Goal: Task Accomplishment & Management: Manage account settings

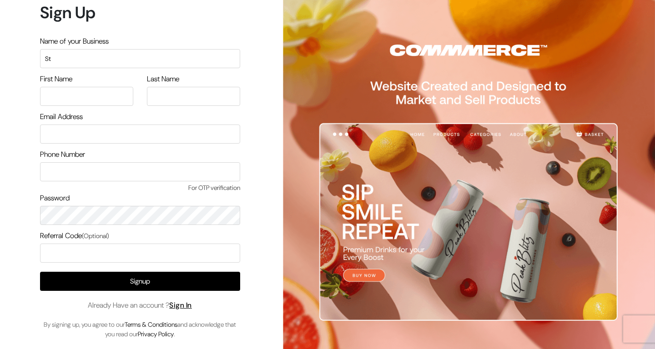
type input "S"
type input "Testing store"
type input "N"
type input "D"
type input "nd9@commmerce.com"
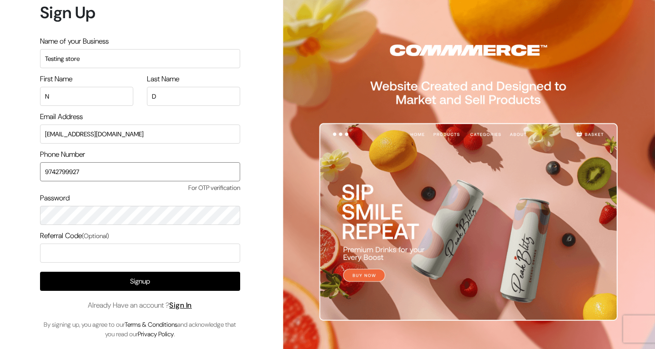
type input "9742799927"
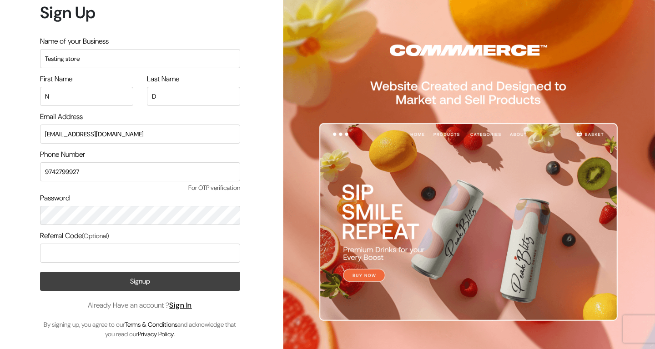
click at [92, 280] on button "Signup" at bounding box center [140, 281] width 200 height 19
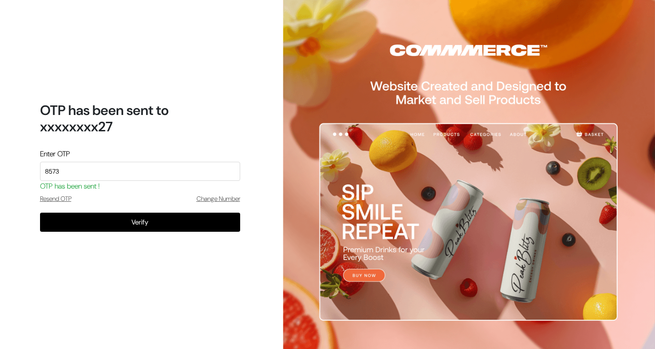
type input "8573"
click at [140, 222] on button "Verify" at bounding box center [140, 222] width 200 height 19
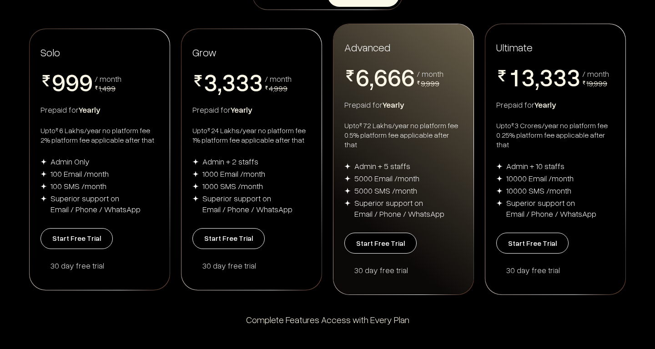
scroll to position [174, 0]
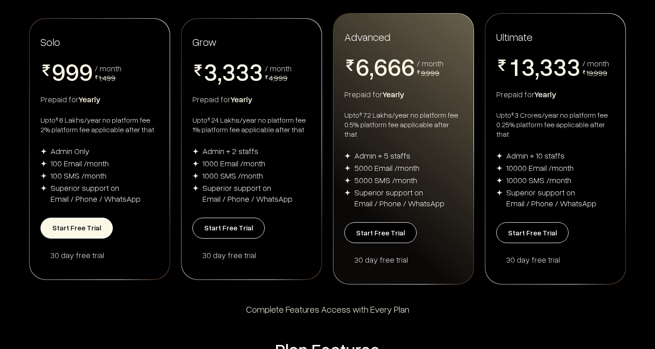
click at [88, 226] on button "Start Free Trial" at bounding box center [76, 228] width 72 height 21
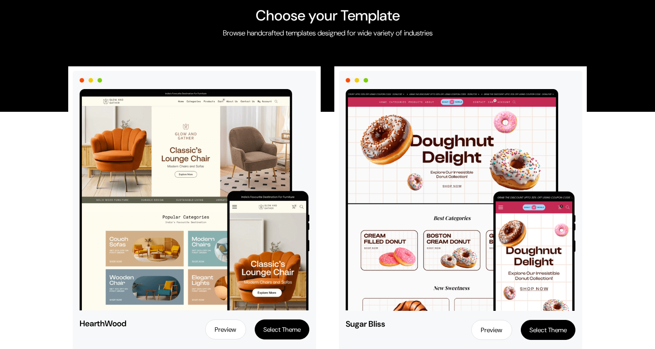
scroll to position [45, 0]
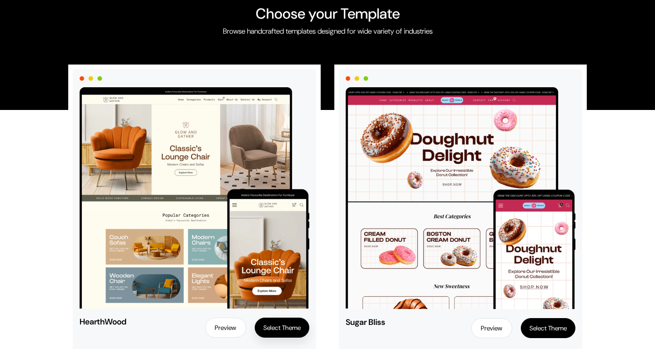
click at [279, 330] on button "Select Theme" at bounding box center [282, 328] width 55 height 20
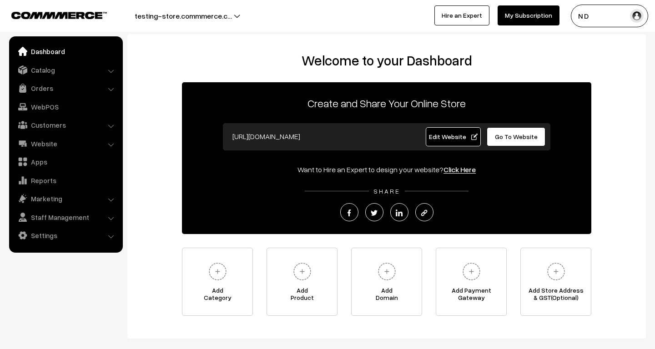
click at [219, 269] on img at bounding box center [217, 271] width 25 height 25
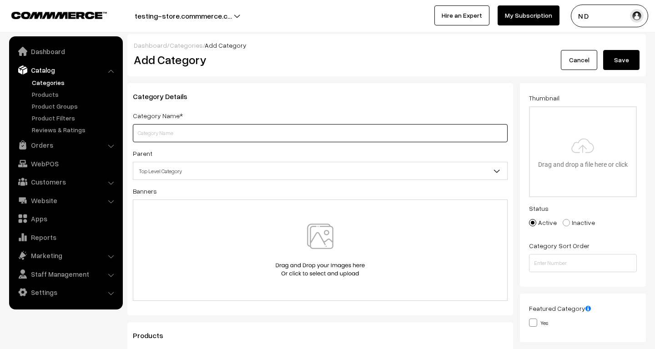
type input "L"
type input "Category 1"
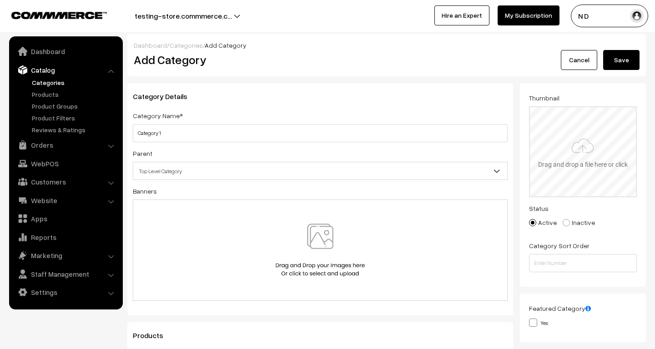
click at [573, 153] on input "file" at bounding box center [583, 151] width 106 height 89
type input "C:\fakepath\1622022734978344444.png"
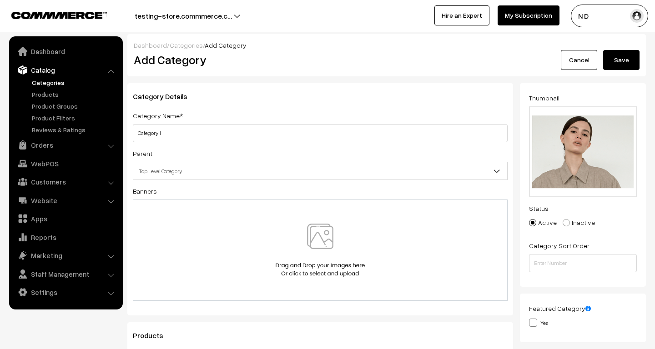
click at [412, 216] on div at bounding box center [320, 250] width 375 height 101
click at [617, 62] on button "Save" at bounding box center [621, 60] width 36 height 20
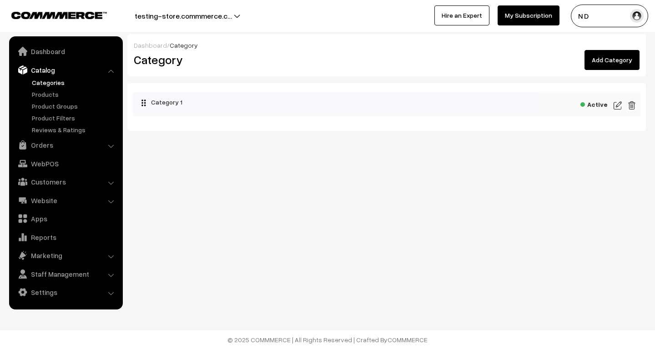
click at [606, 62] on link "Add Category" at bounding box center [611, 60] width 55 height 20
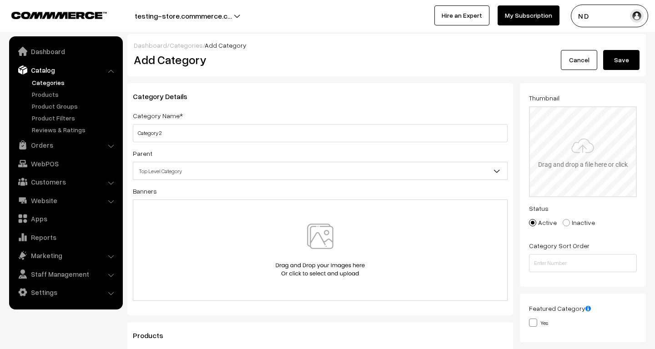
type input "Category 2"
click at [573, 147] on input "file" at bounding box center [583, 151] width 106 height 89
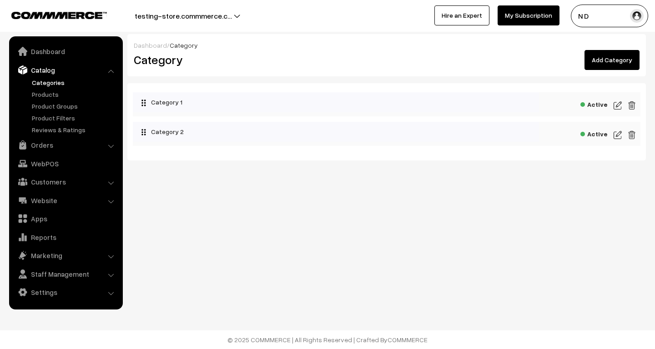
click at [617, 103] on img at bounding box center [617, 105] width 8 height 11
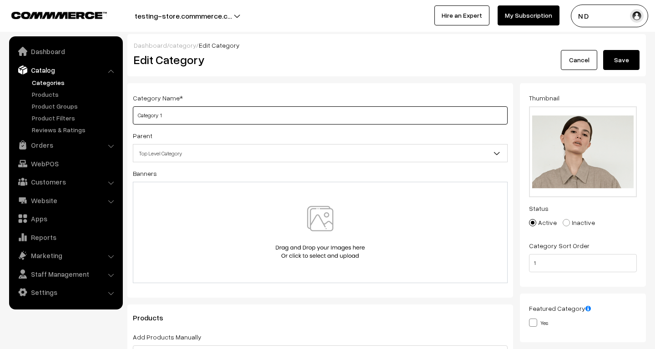
type input "Category 1"
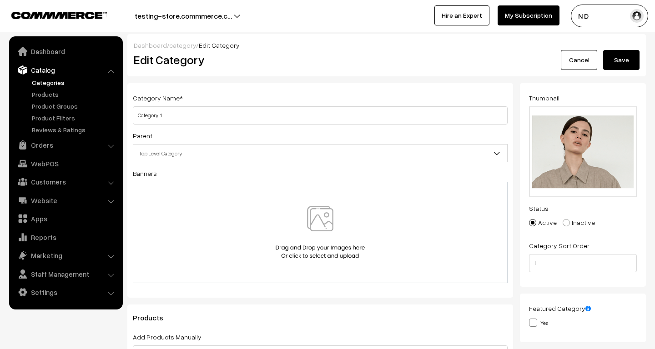
click at [622, 61] on button "Save" at bounding box center [621, 60] width 36 height 20
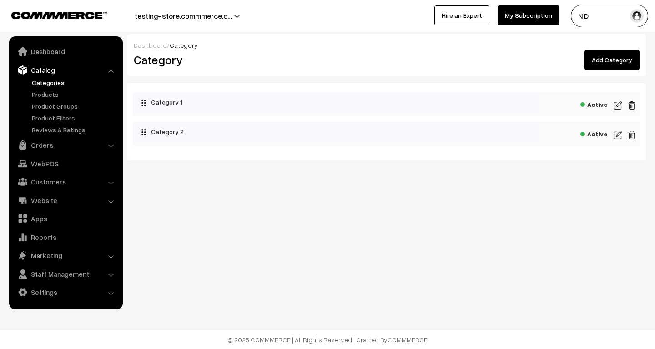
click at [601, 57] on link "Add Category" at bounding box center [611, 60] width 55 height 20
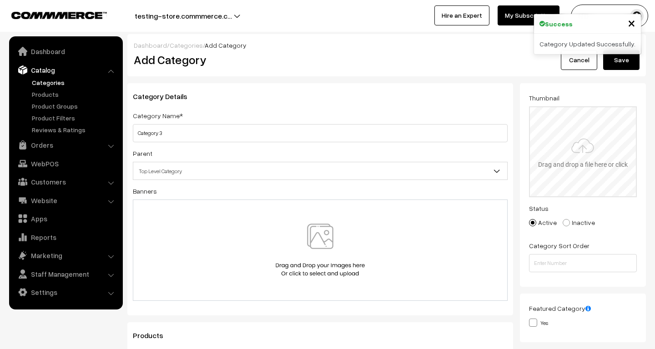
type input "Category 3"
click at [581, 140] on input "file" at bounding box center [583, 151] width 106 height 89
type input "C:\fakepath\162201478280682.png"
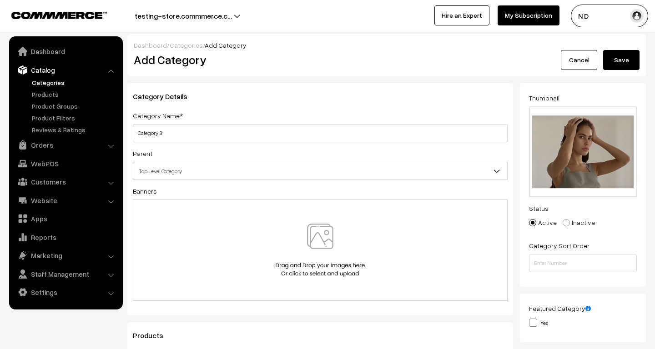
click at [624, 60] on button "Save" at bounding box center [621, 60] width 36 height 20
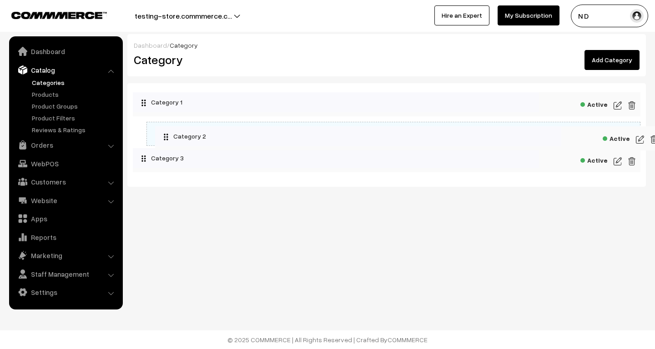
drag, startPoint x: 145, startPoint y: 134, endPoint x: 160, endPoint y: 131, distance: 15.8
drag, startPoint x: 157, startPoint y: 132, endPoint x: 140, endPoint y: 132, distance: 16.4
click at [52, 94] on link "Products" at bounding box center [75, 95] width 90 height 10
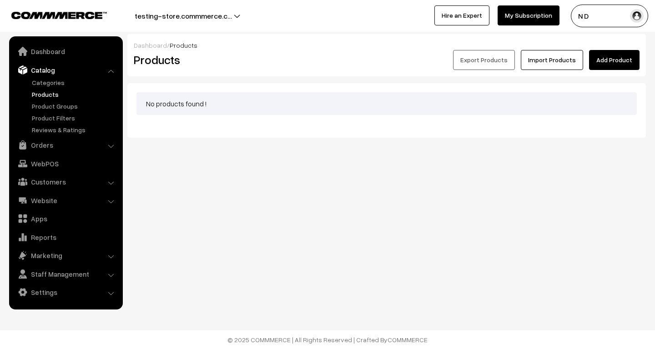
click at [613, 59] on link "Add Product" at bounding box center [614, 60] width 50 height 20
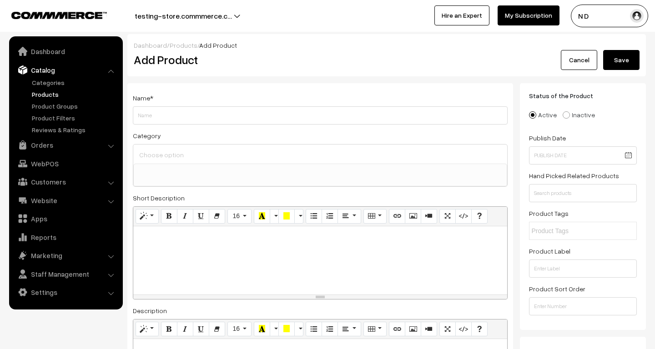
select select
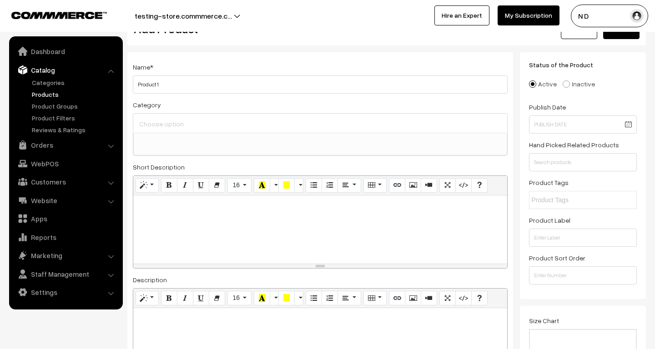
type input "Product 1"
click at [214, 123] on input at bounding box center [320, 123] width 366 height 13
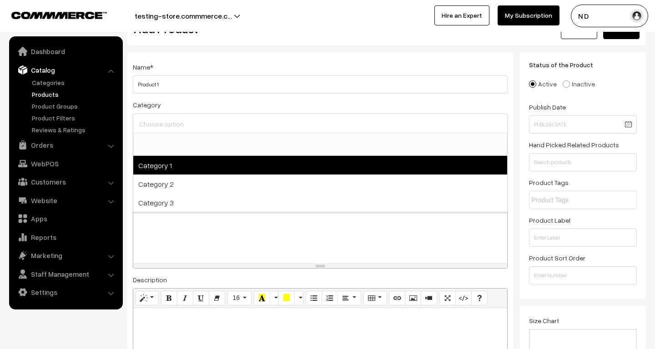
click at [181, 167] on span "Category 1" at bounding box center [320, 165] width 374 height 19
select select "1"
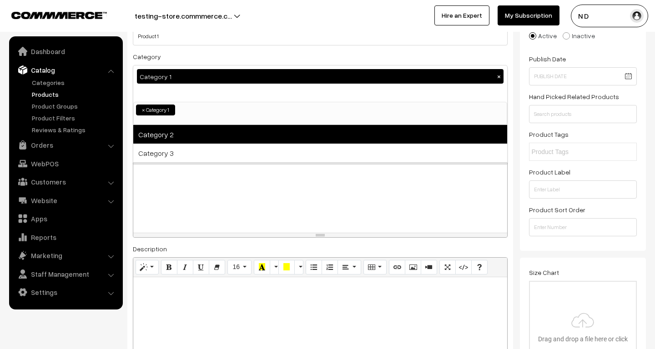
scroll to position [83, 0]
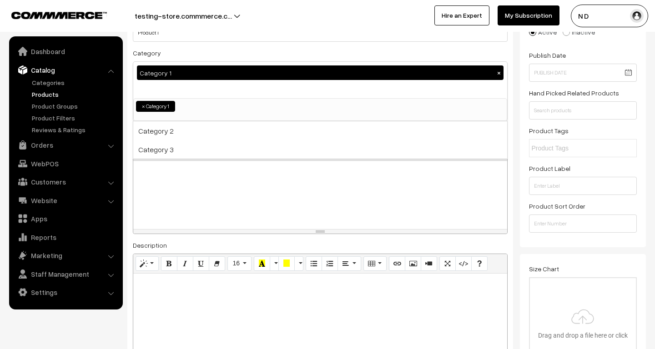
click at [193, 195] on div at bounding box center [320, 195] width 374 height 68
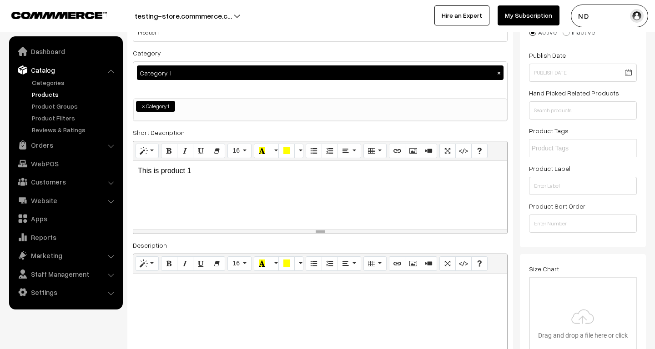
scroll to position [135, 0]
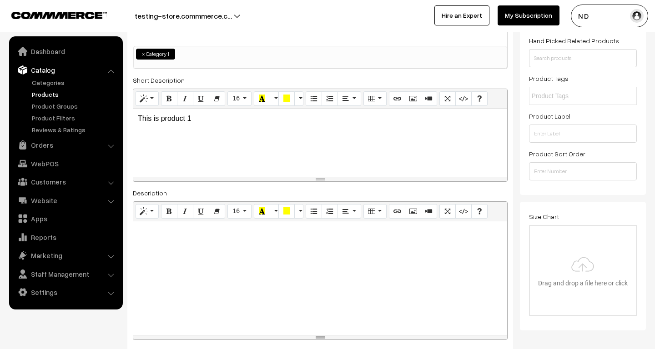
click at [212, 256] on div at bounding box center [320, 278] width 374 height 114
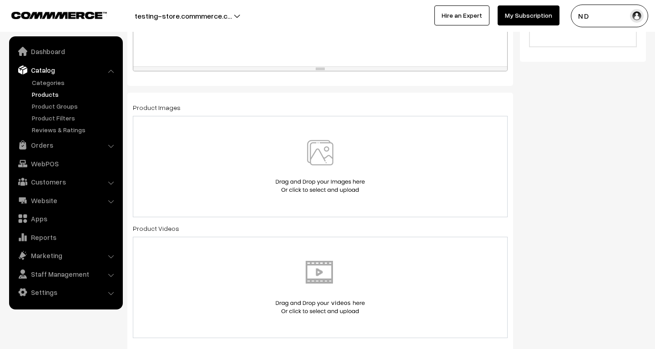
scroll to position [426, 0]
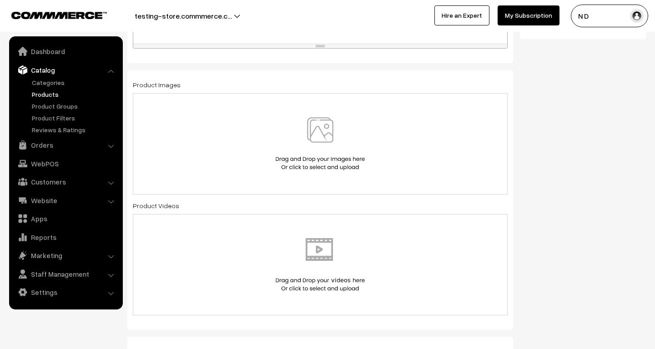
click at [251, 132] on div at bounding box center [320, 143] width 356 height 53
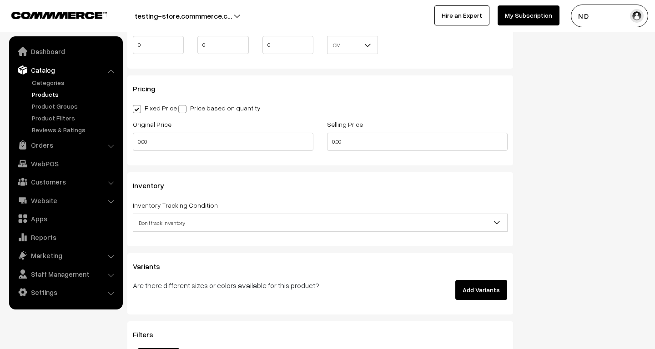
scroll to position [826, 0]
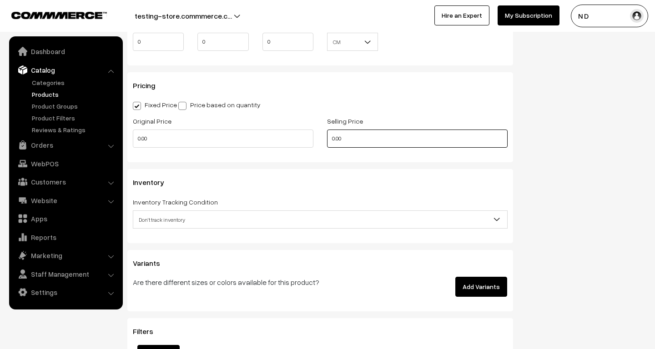
click at [331, 140] on input "0.00" at bounding box center [417, 139] width 180 height 18
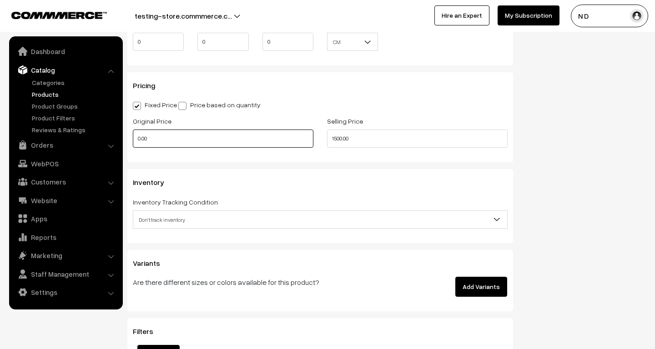
type input "1500"
click at [139, 135] on input "0.00" at bounding box center [223, 139] width 180 height 18
type input "2000"
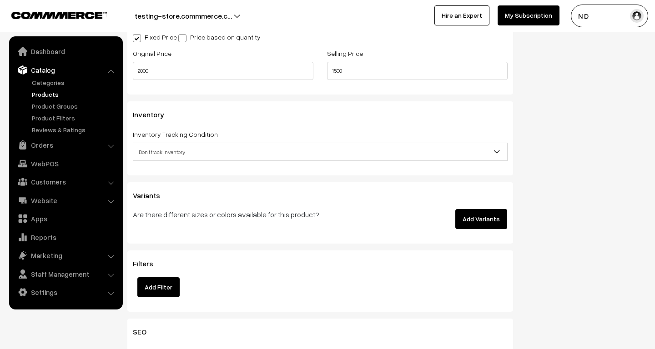
scroll to position [943, 0]
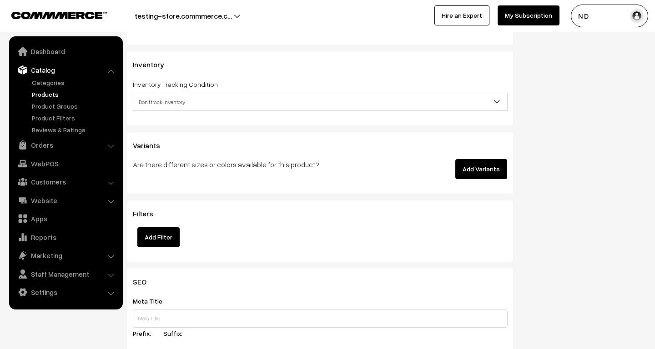
click at [484, 172] on button "Add Variants" at bounding box center [481, 169] width 52 height 20
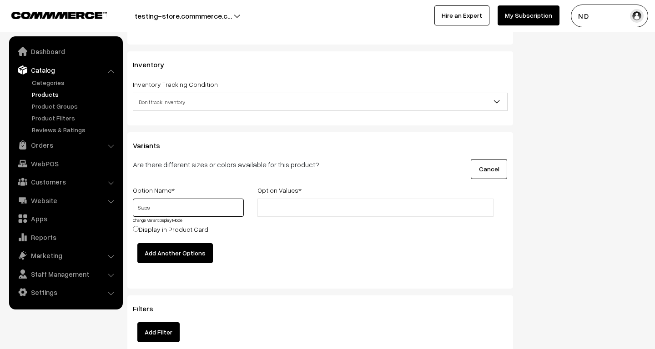
type input "Sizes"
click at [312, 206] on input "text" at bounding box center [300, 208] width 80 height 10
type input "S"
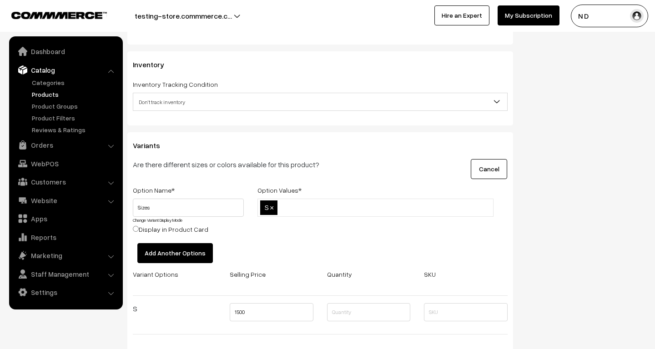
type input "M"
type input "L"
type input "XL"
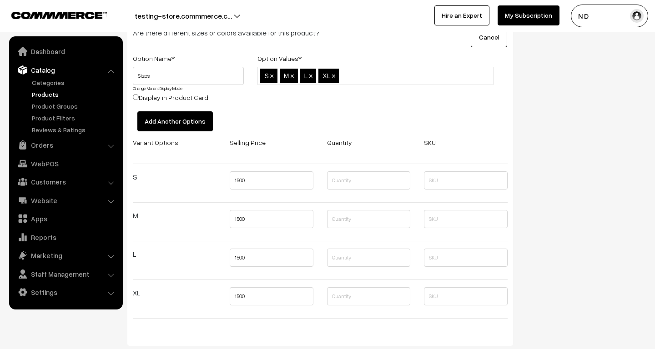
scroll to position [1001, 0]
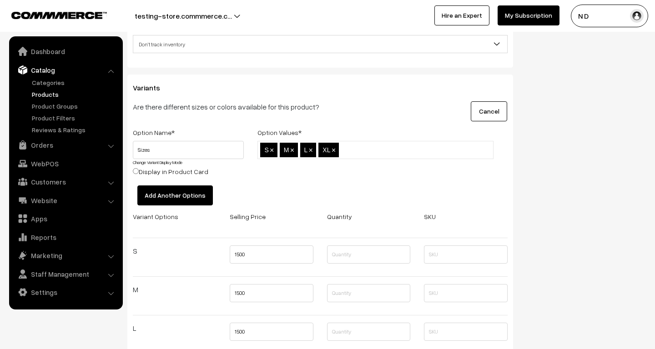
click at [170, 192] on button "Add Another Options" at bounding box center [174, 195] width 75 height 20
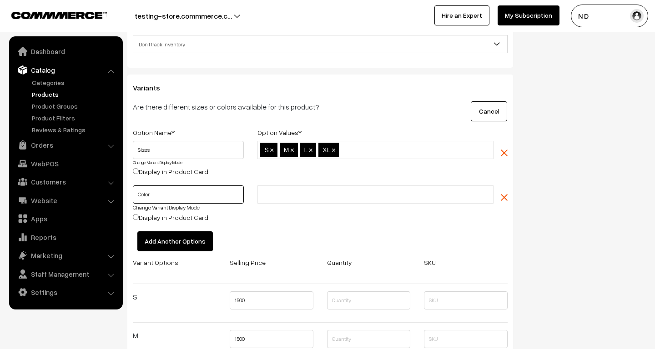
type input "Color"
click at [278, 195] on input "text" at bounding box center [300, 195] width 80 height 10
type input "B"
type input "Black"
type input "Blue"
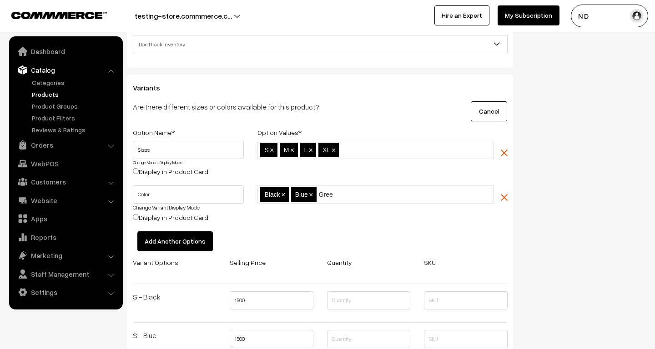
type input "Green"
type input "Red"
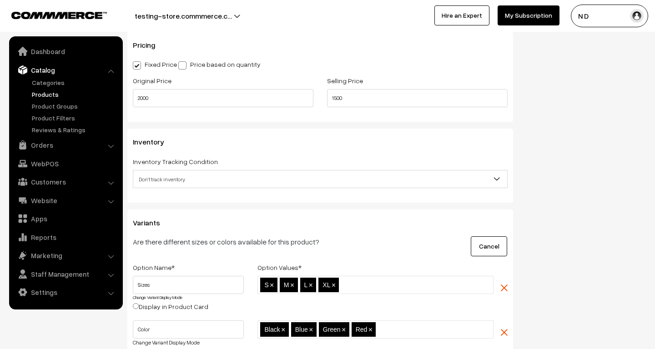
scroll to position [848, 0]
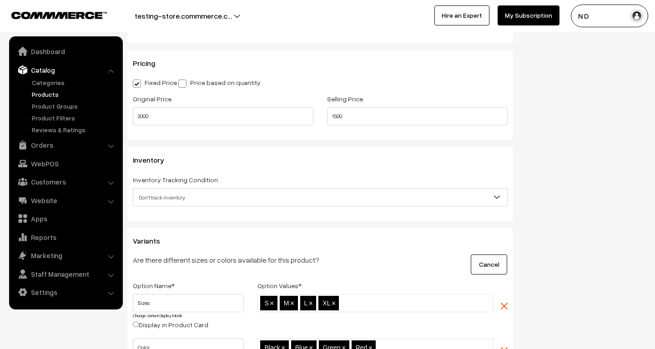
click at [231, 198] on span "Don't track inventory" at bounding box center [320, 198] width 374 height 16
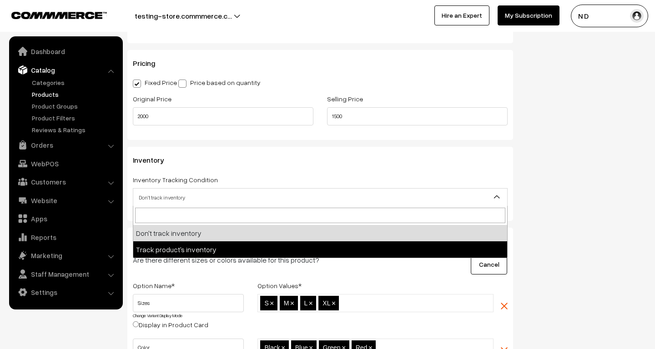
select select "2"
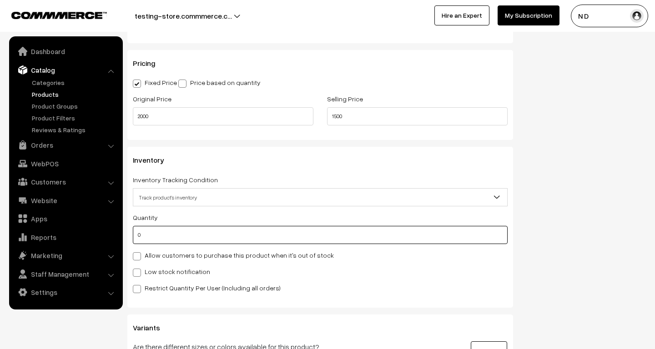
click at [204, 232] on input "0" at bounding box center [320, 235] width 375 height 18
type input "100"
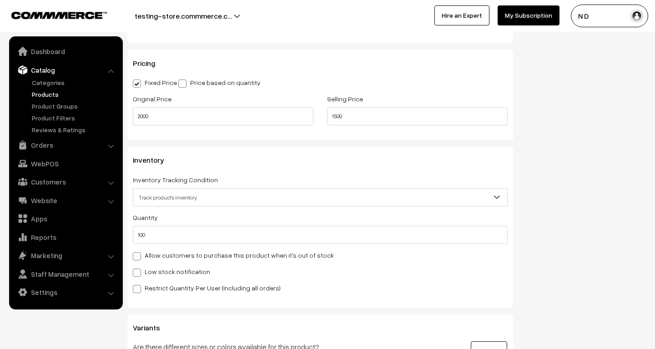
click at [258, 214] on div "Quantity 100" at bounding box center [320, 228] width 375 height 32
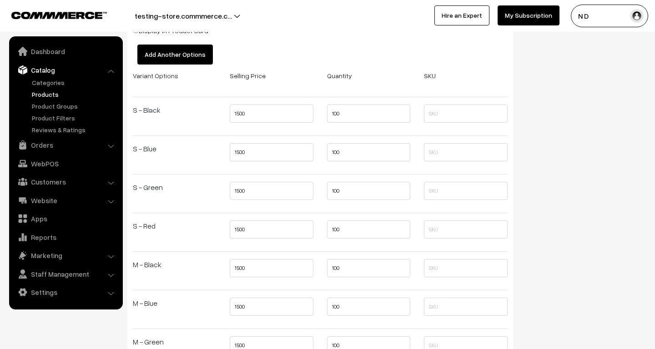
scroll to position [1241, 0]
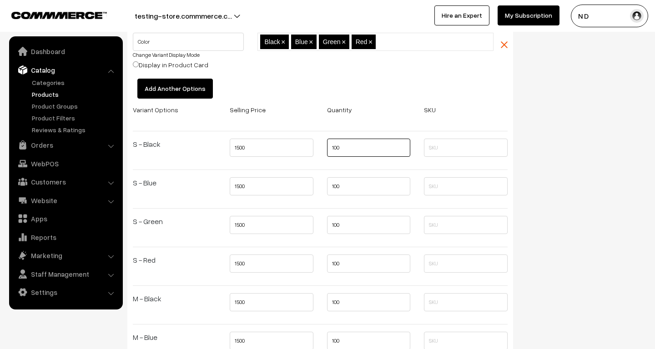
drag, startPoint x: 344, startPoint y: 150, endPoint x: 315, endPoint y: 149, distance: 28.6
type input "10"
drag, startPoint x: 356, startPoint y: 189, endPoint x: 321, endPoint y: 188, distance: 35.0
click at [321, 188] on div "100" at bounding box center [368, 189] width 97 height 24
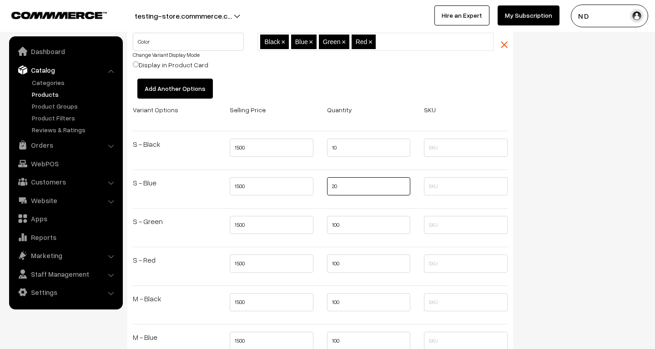
type input "20"
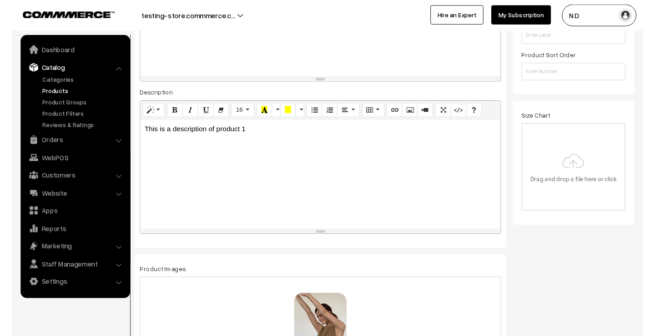
scroll to position [234, 0]
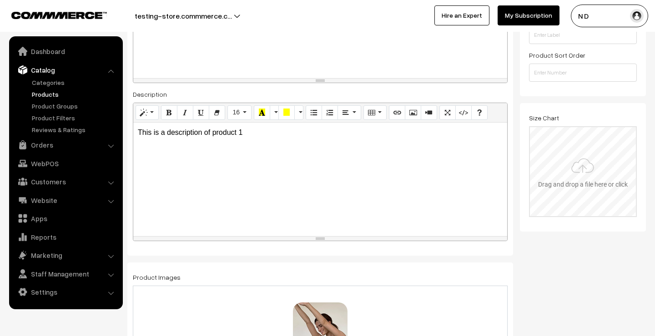
click at [617, 169] on input "file" at bounding box center [583, 171] width 106 height 89
type input "C:\fakepath\Mens-Polo-size-chart-qikink-1024x538.webp"
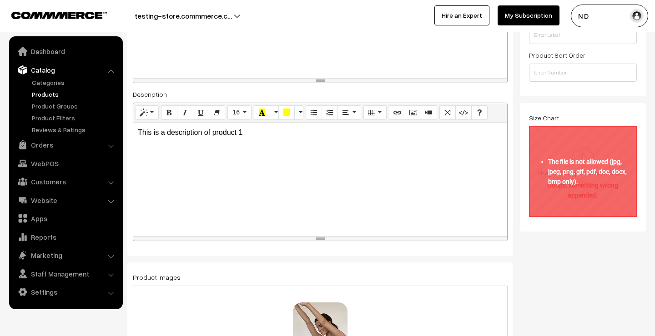
click at [584, 155] on input "file" at bounding box center [583, 171] width 106 height 89
type input "C:\fakepath\162201869027056.png"
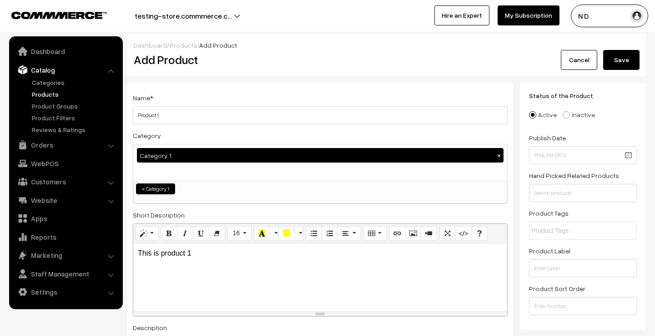
scroll to position [0, 0]
click at [621, 61] on button "Save" at bounding box center [621, 60] width 36 height 20
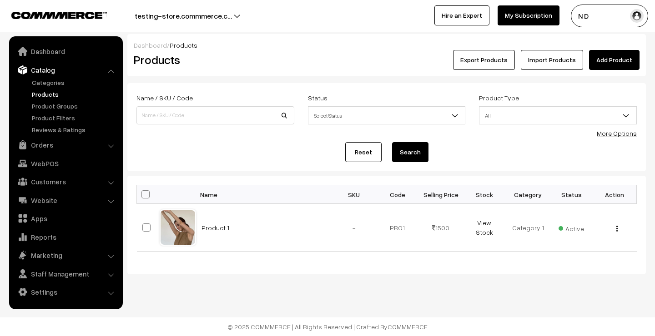
click at [616, 63] on link "Add Product" at bounding box center [614, 60] width 50 height 20
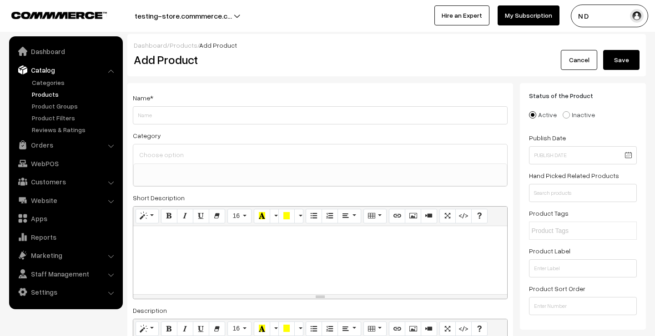
select select
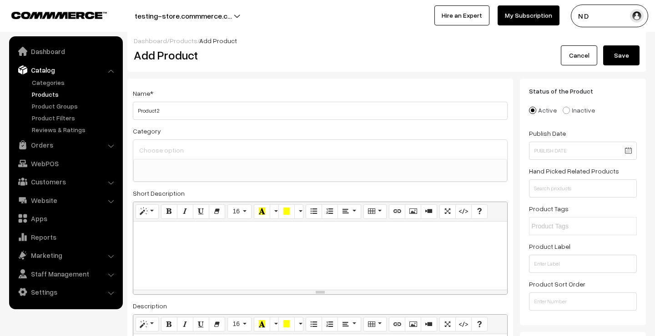
type input "Product 2"
click at [246, 150] on input at bounding box center [320, 150] width 366 height 13
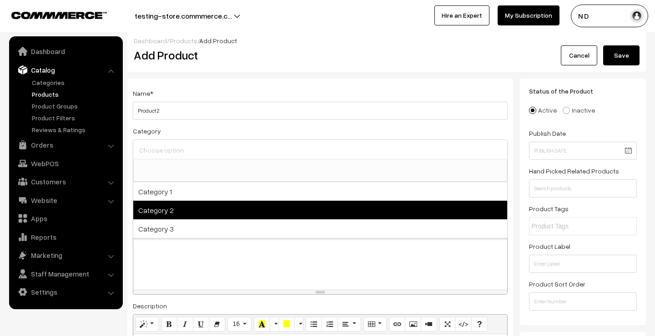
click at [224, 207] on span "Category 2" at bounding box center [320, 210] width 374 height 19
select select "2"
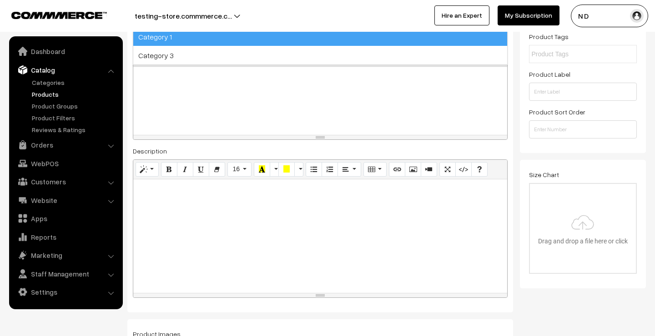
scroll to position [180, 0]
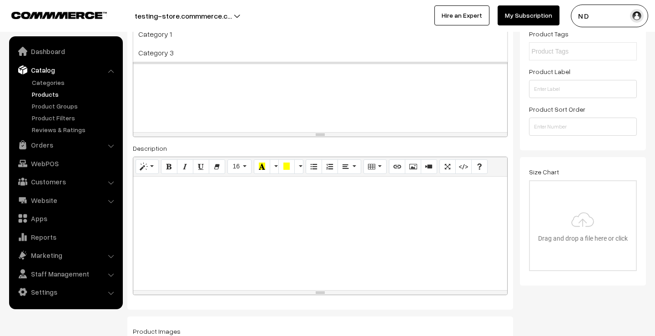
click at [226, 75] on p at bounding box center [320, 74] width 365 height 11
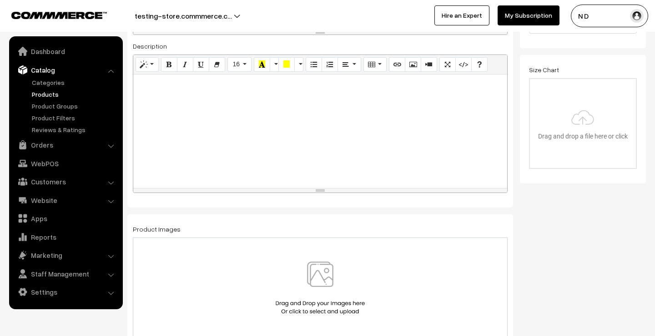
scroll to position [288, 0]
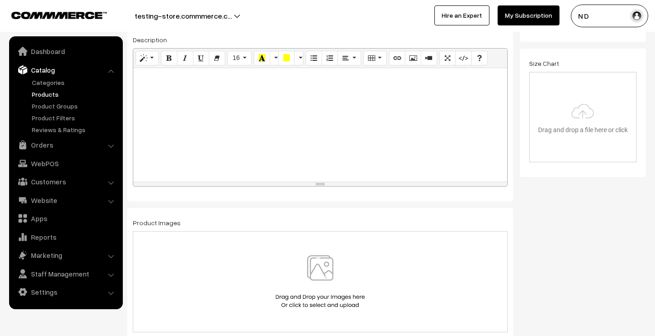
click at [201, 249] on div at bounding box center [320, 281] width 375 height 101
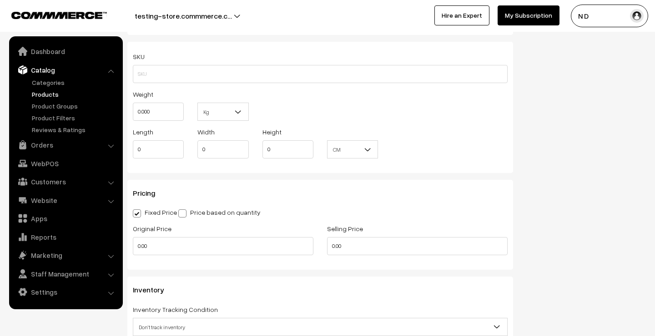
scroll to position [762, 0]
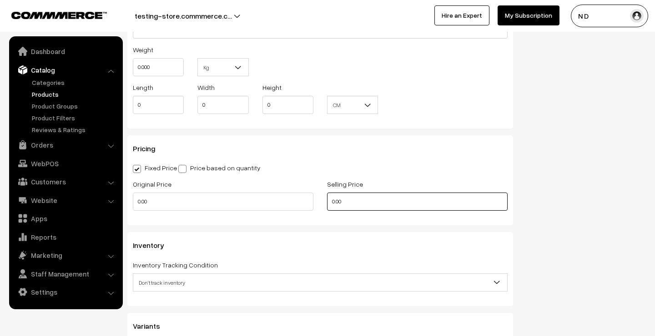
click at [332, 201] on input "0.00" at bounding box center [417, 202] width 180 height 18
type input "1200"
click at [137, 200] on input "0.00" at bounding box center [223, 202] width 180 height 18
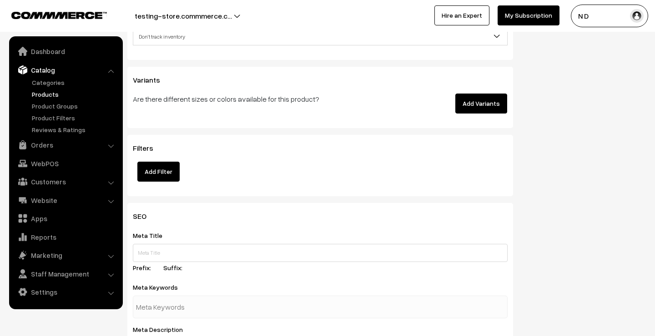
scroll to position [967, 0]
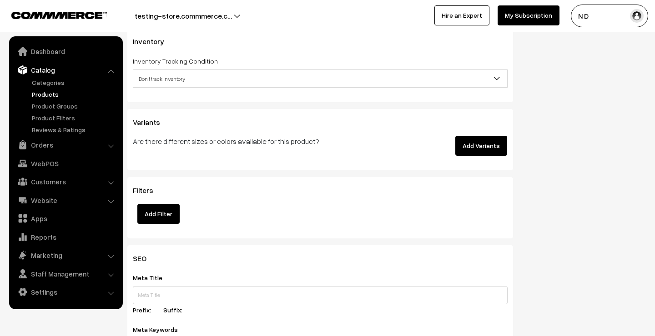
type input "1500"
click at [474, 143] on button "Add Variants" at bounding box center [481, 146] width 52 height 20
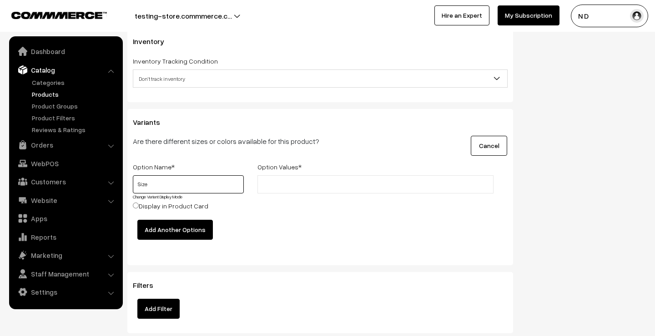
type input "Size"
click at [273, 186] on input "text" at bounding box center [300, 185] width 80 height 10
type input "S"
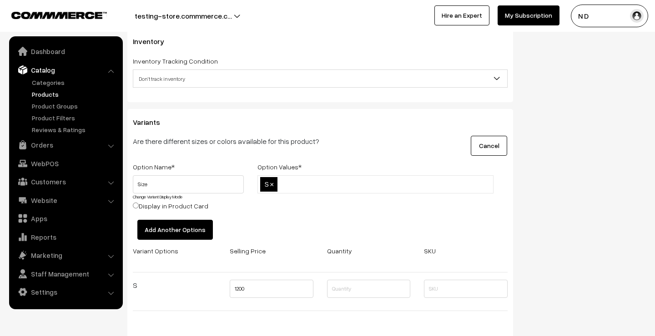
type input "M"
type input "L"
type input "XL"
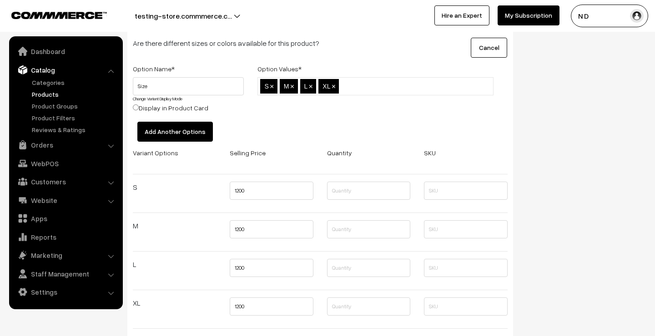
scroll to position [1039, 0]
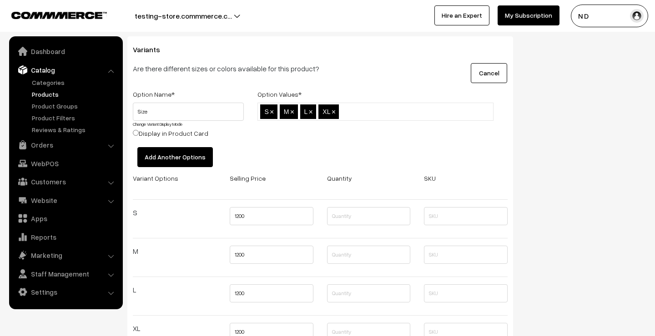
click at [178, 160] on button "Add Another Options" at bounding box center [174, 157] width 75 height 20
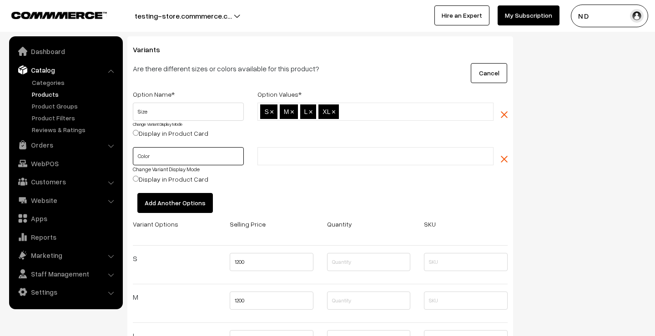
type input "Color"
click at [292, 157] on input "text" at bounding box center [300, 157] width 80 height 10
type input "Black"
type input "Blue"
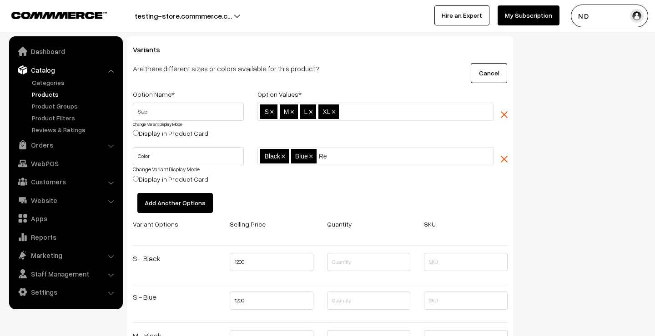
type input "Red"
type input "Green"
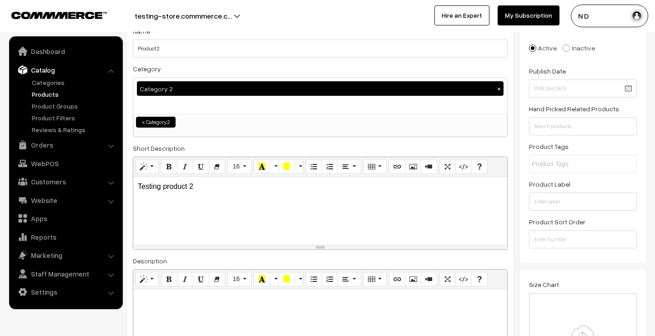
scroll to position [0, 0]
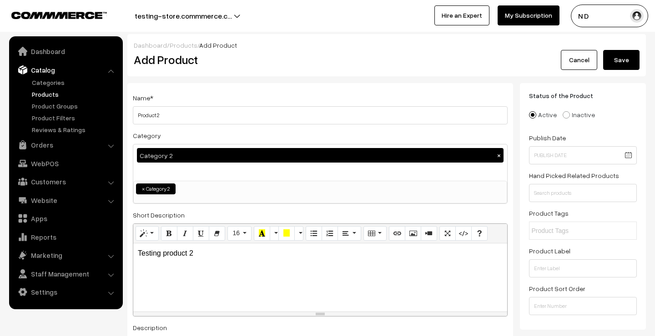
click at [621, 55] on button "Save" at bounding box center [621, 60] width 36 height 20
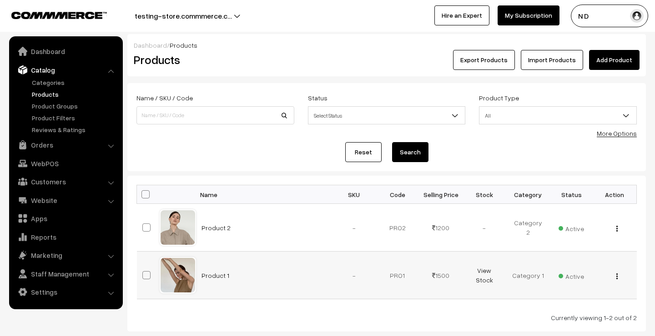
click at [616, 276] on button "button" at bounding box center [617, 276] width 2 height 7
click at [549, 306] on link "Edit" at bounding box center [575, 310] width 77 height 20
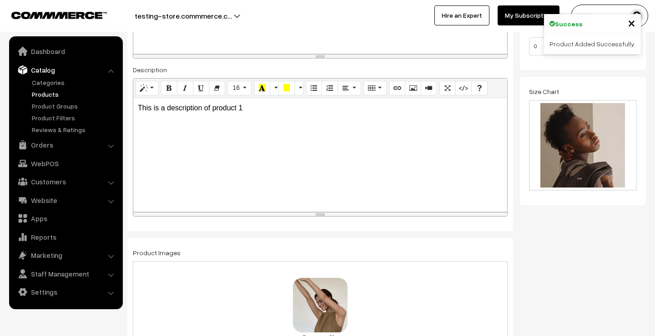
scroll to position [231, 0]
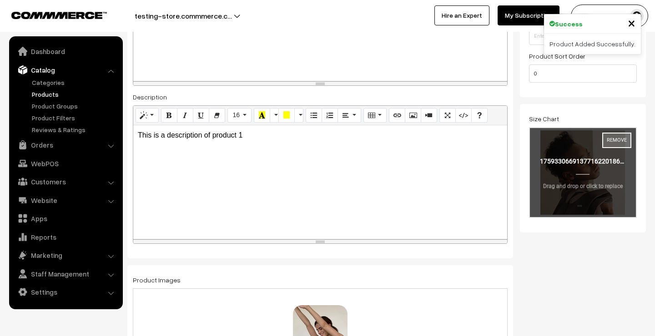
click at [619, 141] on button "Remove" at bounding box center [616, 140] width 29 height 15
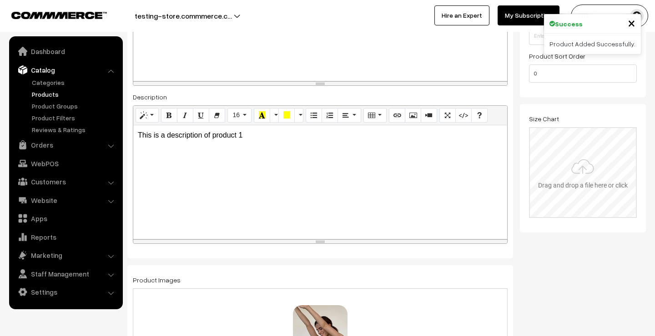
click at [590, 161] on input "file" at bounding box center [583, 172] width 106 height 89
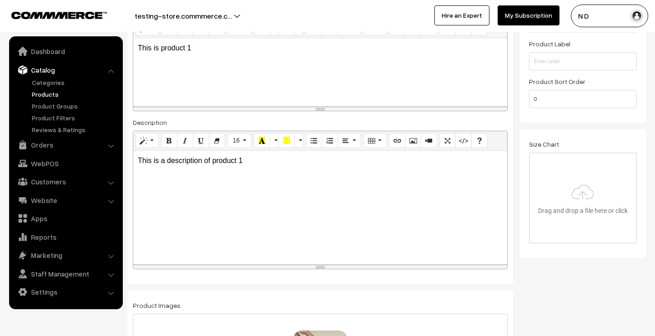
scroll to position [196, 0]
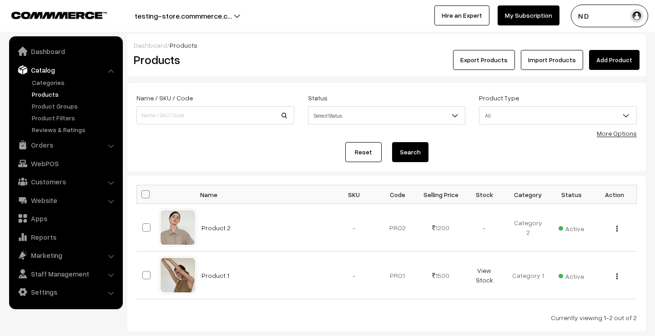
click at [621, 56] on link "Add Product" at bounding box center [614, 60] width 50 height 20
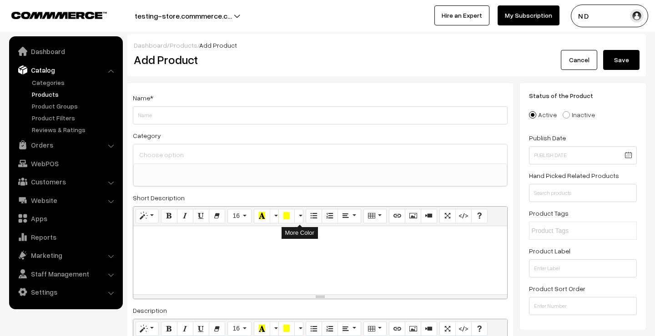
select select
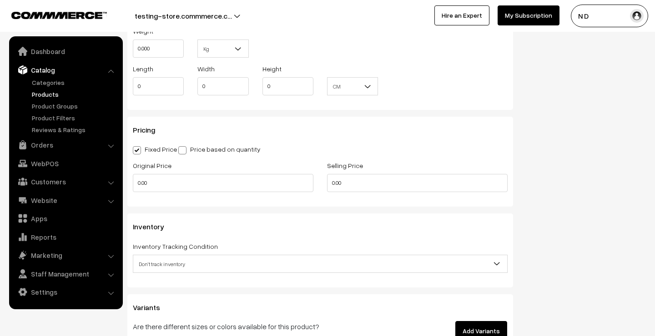
scroll to position [782, 0]
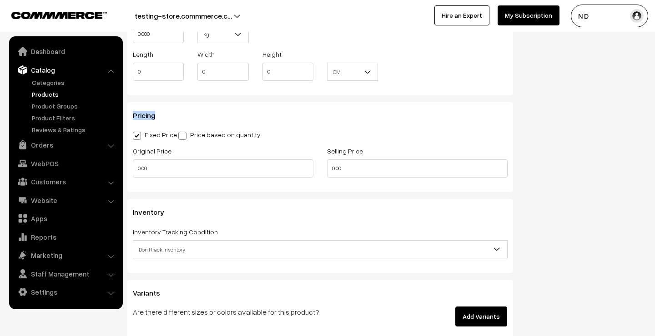
drag, startPoint x: 131, startPoint y: 116, endPoint x: 156, endPoint y: 116, distance: 25.0
click at [156, 116] on div "Pricing Fixed Price Price based on quantity Original Price 0.00 Selling Price 0…" at bounding box center [320, 147] width 386 height 90
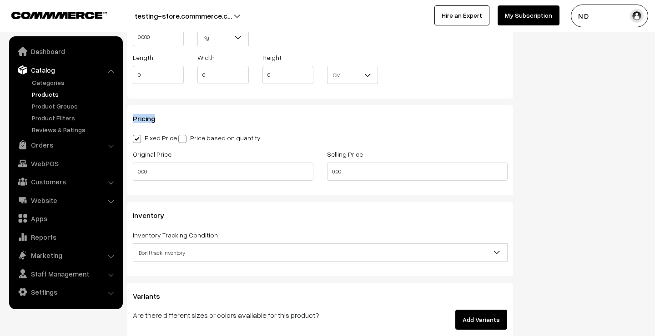
scroll to position [785, 0]
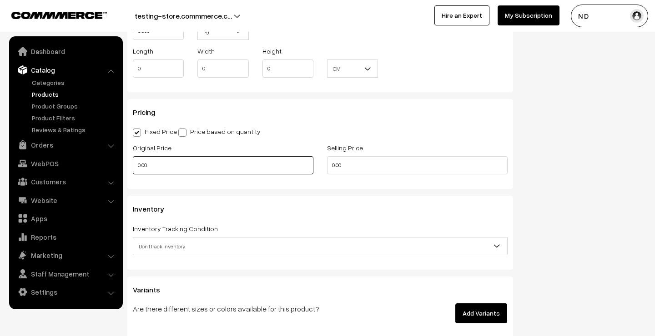
click at [138, 163] on input "0.00" at bounding box center [223, 165] width 180 height 18
type input "1500"
click at [332, 167] on input "0.00" at bounding box center [417, 165] width 180 height 18
type input "1200"
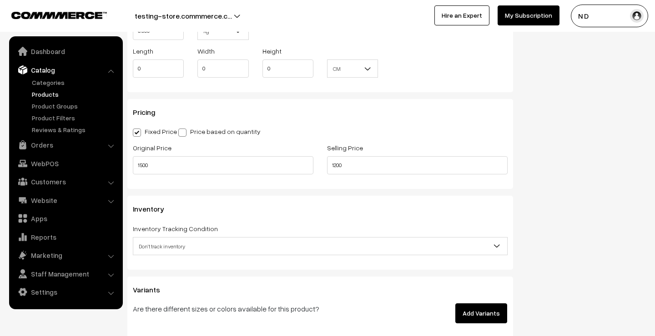
click at [241, 132] on label "Price based on quantity" at bounding box center [219, 132] width 82 height 10
click at [184, 132] on input "Price based on quantity" at bounding box center [181, 131] width 6 height 6
radio input "true"
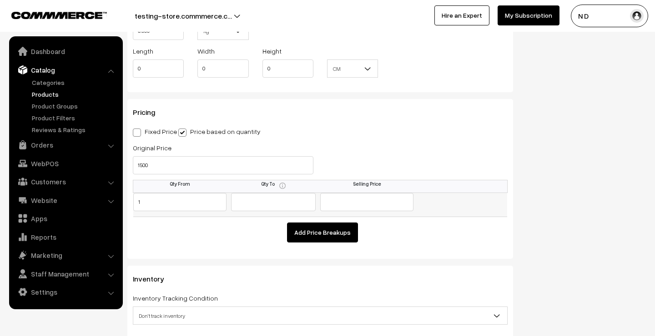
type input "1"
click at [260, 204] on input "text" at bounding box center [273, 202] width 85 height 18
type input "10"
click at [342, 205] on input "text" at bounding box center [367, 202] width 94 height 18
type input "1400"
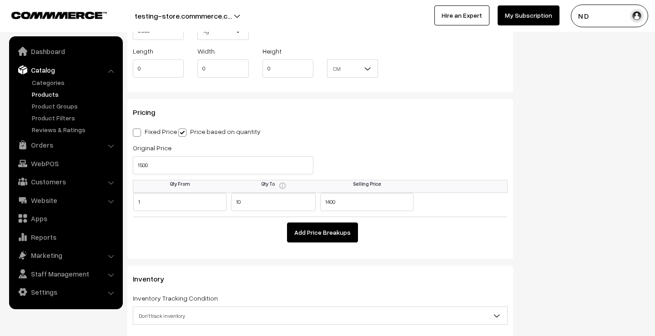
click at [337, 233] on button "Add Price Breakups" at bounding box center [322, 233] width 71 height 20
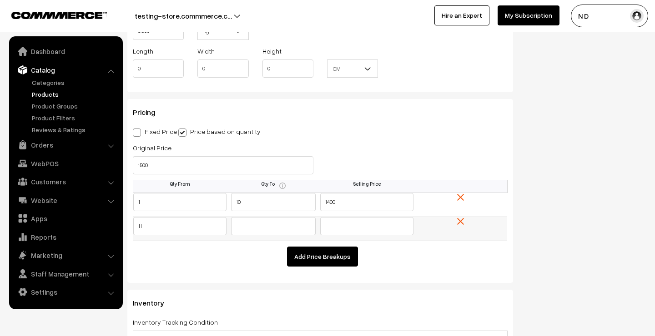
type input "11"
click at [248, 230] on input "text" at bounding box center [273, 226] width 85 height 18
type input "20"
click at [328, 226] on input "text" at bounding box center [367, 226] width 94 height 18
type input "1300"
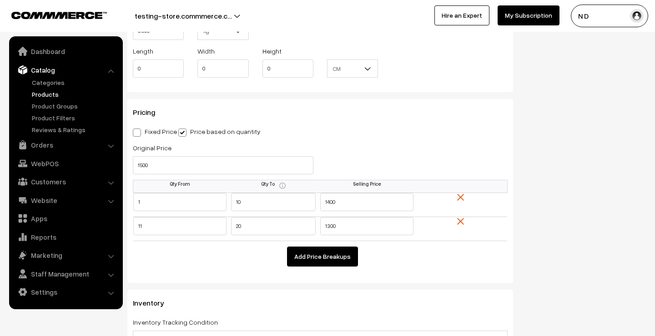
click at [426, 253] on td "Add Price Breakups" at bounding box center [320, 254] width 374 height 26
click at [460, 223] on img at bounding box center [460, 221] width 7 height 7
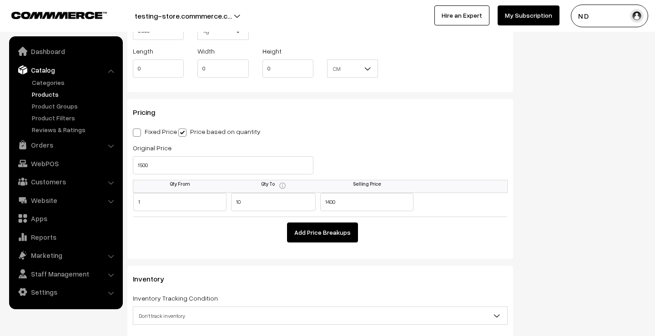
click at [130, 134] on div "Pricing Fixed Price Price based on quantity Original Price 1500 Selling Price 1…" at bounding box center [320, 179] width 386 height 160
click at [136, 132] on span at bounding box center [137, 133] width 8 height 8
click at [136, 132] on input "Fixed Price" at bounding box center [136, 131] width 6 height 6
radio input "true"
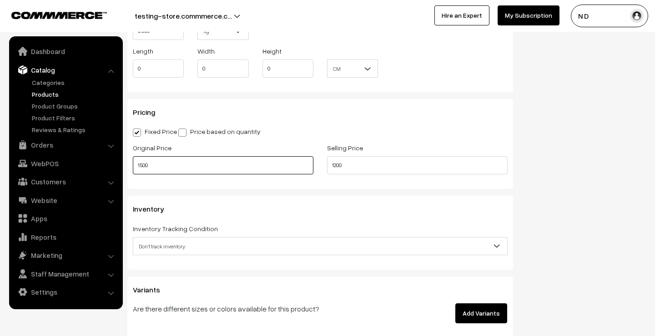
drag, startPoint x: 155, startPoint y: 165, endPoint x: 128, endPoint y: 164, distance: 26.4
click at [128, 164] on div "Original Price 1500" at bounding box center [223, 161] width 194 height 38
drag, startPoint x: 348, startPoint y: 163, endPoint x: 306, endPoint y: 163, distance: 41.8
click at [306, 163] on div "Original Price 1500 Selling Price 1200" at bounding box center [320, 161] width 388 height 38
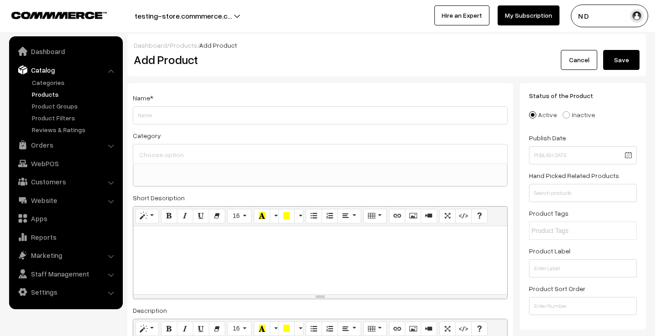
scroll to position [0, 0]
select select
click at [176, 47] on link "Products" at bounding box center [184, 45] width 28 height 8
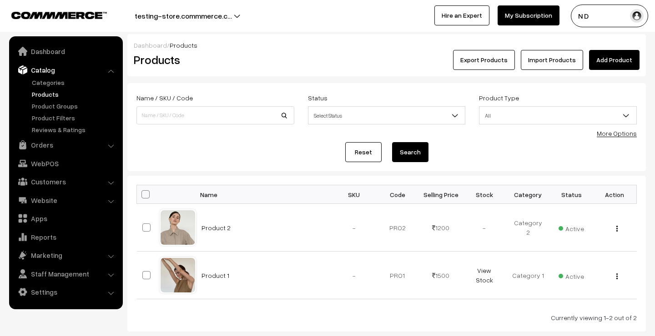
click at [627, 59] on link "Add Product" at bounding box center [614, 60] width 50 height 20
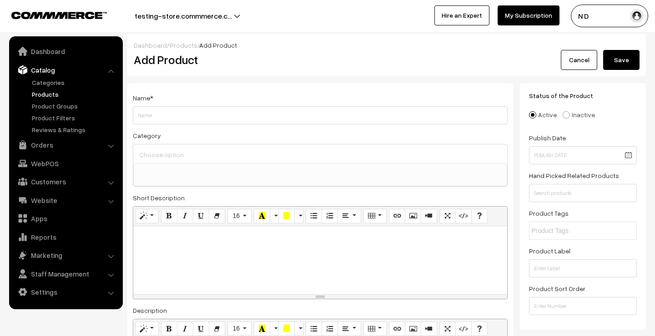
select select
type input "Product 3"
click at [236, 167] on ul at bounding box center [320, 169] width 373 height 11
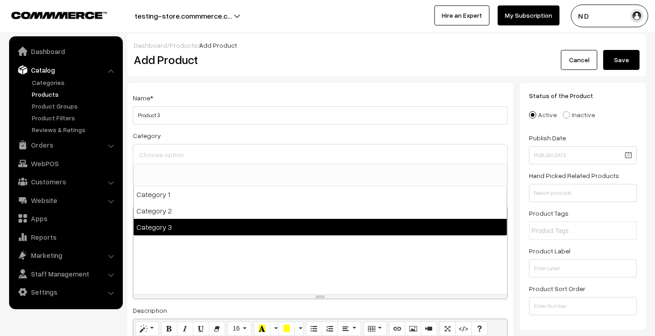
select select "3"
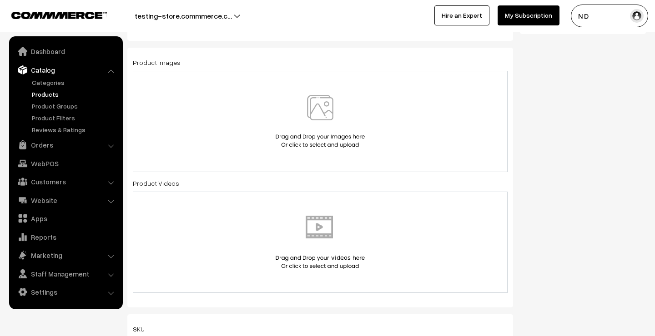
scroll to position [413, 0]
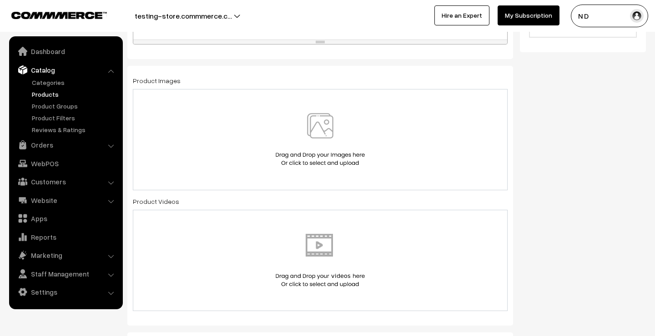
click at [212, 127] on div at bounding box center [320, 139] width 356 height 53
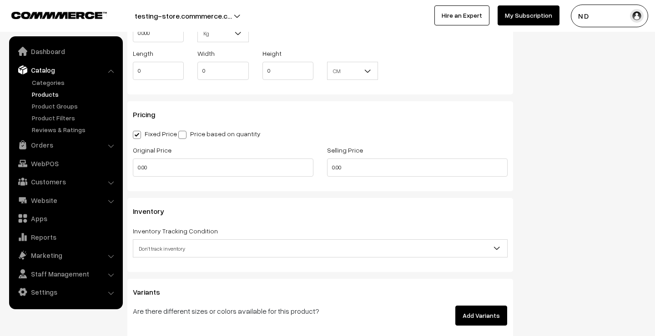
scroll to position [791, 0]
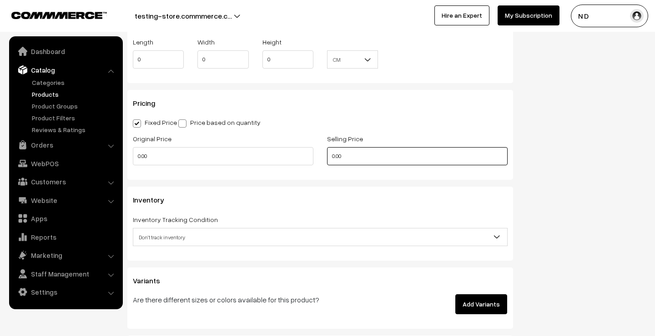
click at [331, 157] on input "0.00" at bounding box center [417, 156] width 180 height 18
type input "1400"
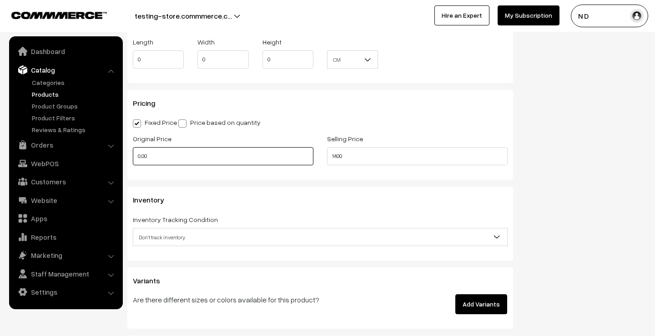
click at [138, 157] on input "0.00" at bounding box center [223, 156] width 180 height 18
type input "1500"
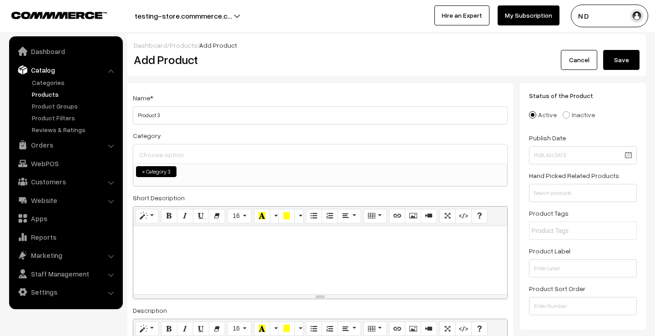
scroll to position [0, 0]
click at [628, 63] on button "Save" at bounding box center [621, 60] width 36 height 20
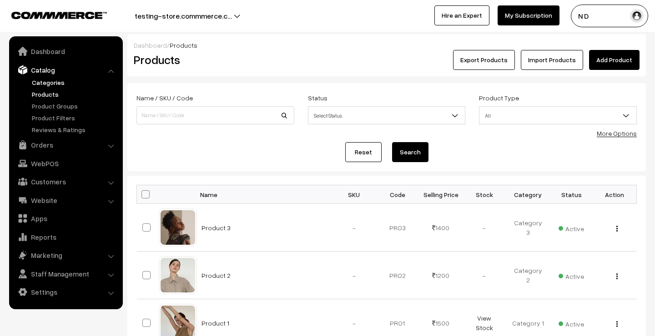
click at [69, 84] on link "Categories" at bounding box center [75, 83] width 90 height 10
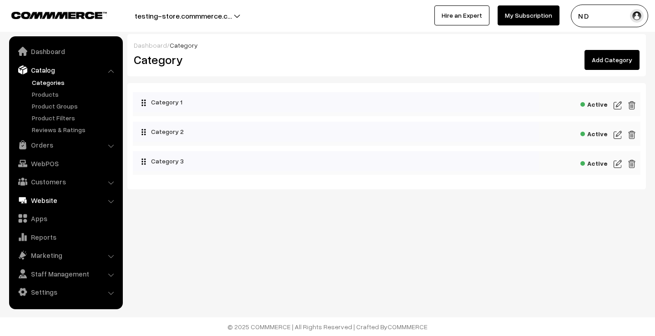
click at [94, 200] on link "Website" at bounding box center [65, 200] width 108 height 16
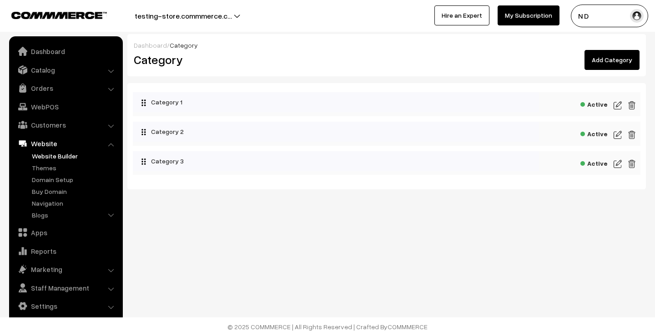
click at [71, 153] on link "Website Builder" at bounding box center [75, 156] width 90 height 10
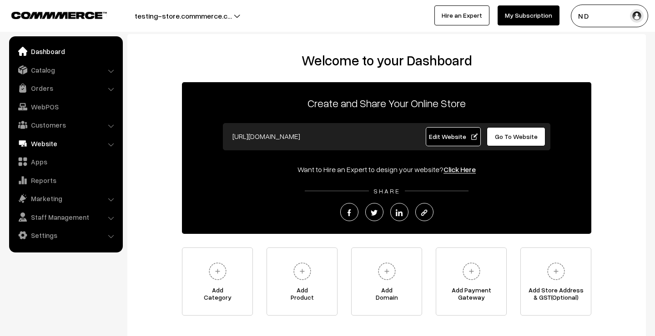
click at [68, 143] on link "Website" at bounding box center [65, 143] width 108 height 16
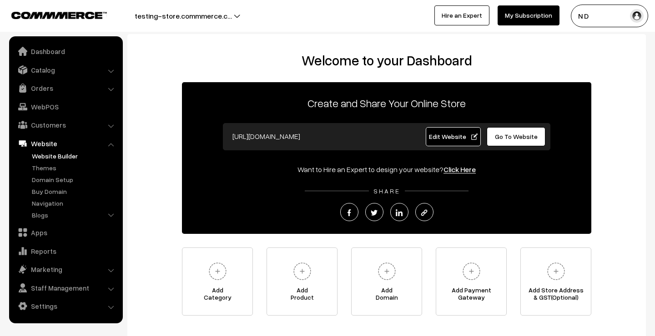
click at [68, 156] on link "Website Builder" at bounding box center [75, 156] width 90 height 10
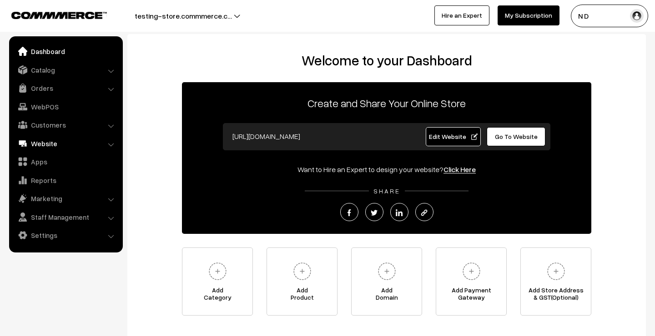
click at [67, 145] on link "Website" at bounding box center [65, 143] width 108 height 16
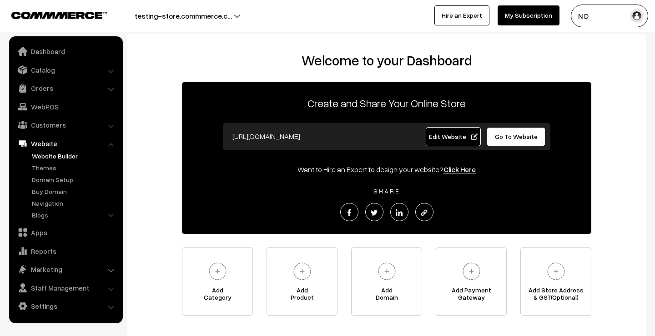
click at [62, 156] on link "Website Builder" at bounding box center [75, 156] width 90 height 10
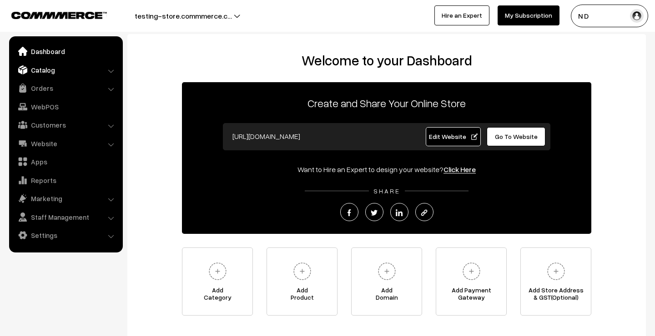
click at [49, 72] on link "Catalog" at bounding box center [65, 70] width 108 height 16
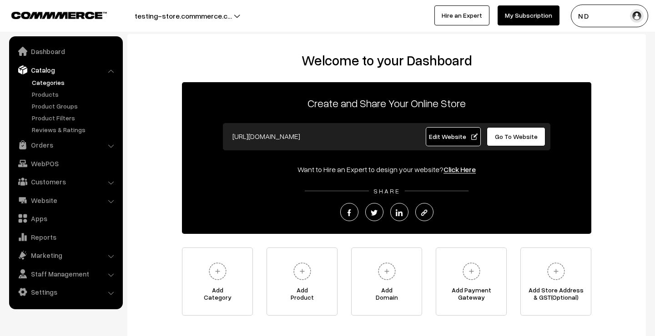
click at [48, 83] on link "Categories" at bounding box center [75, 83] width 90 height 10
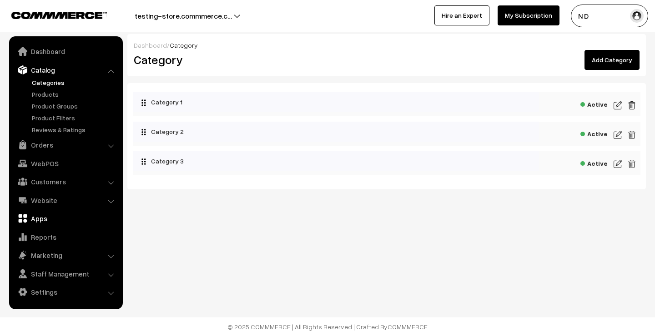
click at [47, 214] on link "Apps" at bounding box center [65, 219] width 108 height 16
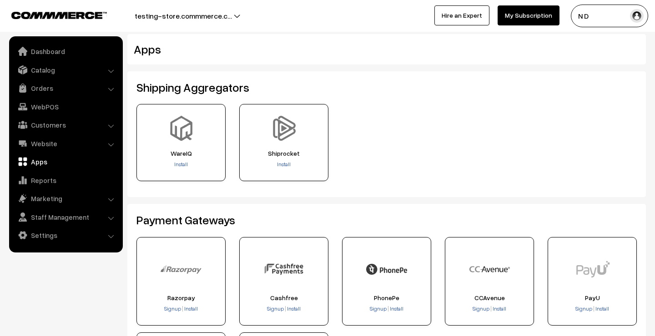
scroll to position [105, 0]
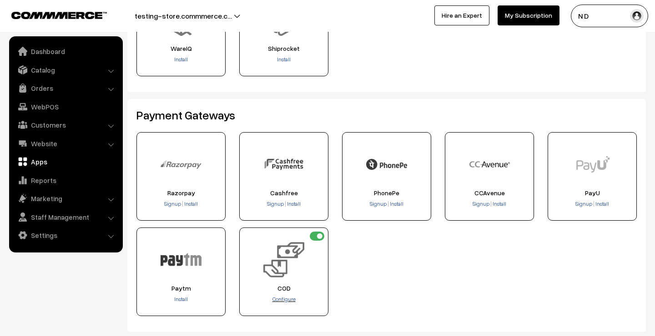
click at [286, 297] on span "Configure" at bounding box center [283, 299] width 23 height 7
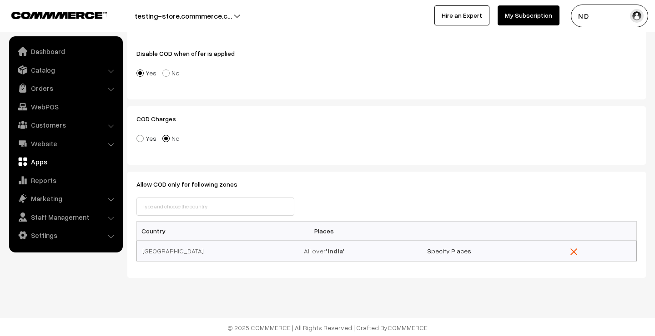
scroll to position [180, 0]
click at [82, 233] on link "Settings" at bounding box center [65, 235] width 108 height 16
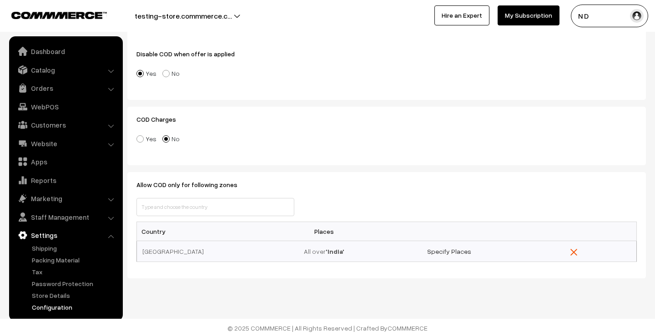
click at [56, 306] on link "Configuration" at bounding box center [75, 308] width 90 height 10
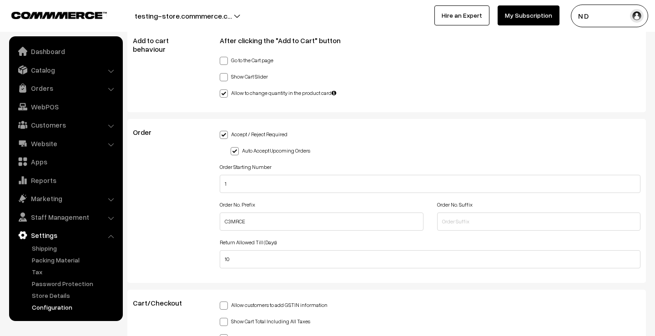
scroll to position [1904, 0]
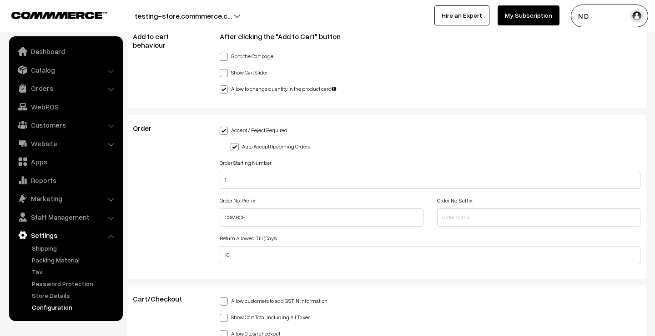
drag, startPoint x: 231, startPoint y: 130, endPoint x: 289, endPoint y: 129, distance: 57.7
click at [289, 129] on div "Accept / Reject Required" at bounding box center [430, 129] width 421 height 11
click at [303, 132] on div "Accept / Reject Required" at bounding box center [430, 129] width 421 height 11
click at [76, 142] on link "Website" at bounding box center [65, 143] width 108 height 16
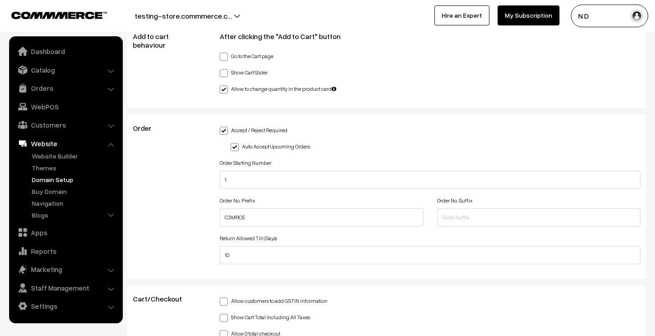
click at [56, 178] on link "Domain Setup" at bounding box center [75, 180] width 90 height 10
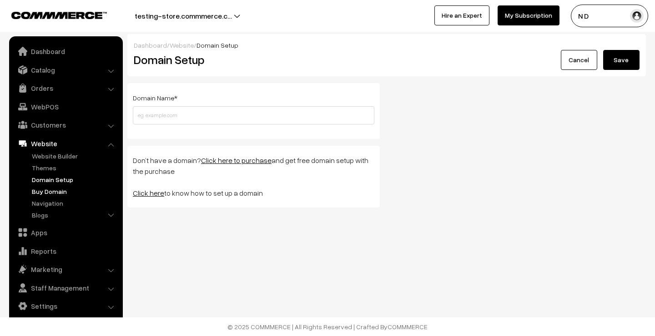
click at [56, 191] on link "Buy Domain" at bounding box center [75, 192] width 90 height 10
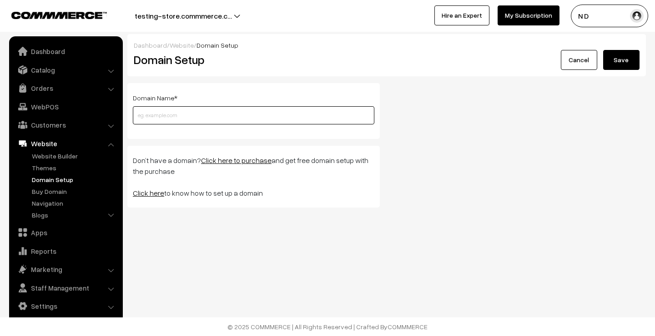
click at [206, 112] on input "text" at bounding box center [253, 115] width 241 height 18
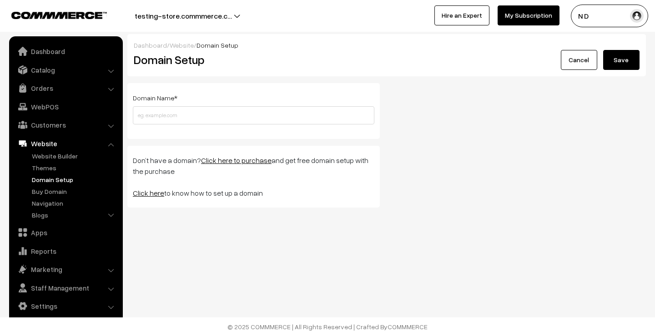
click at [153, 193] on link "Click here" at bounding box center [148, 193] width 31 height 9
click at [50, 54] on link "Dashboard" at bounding box center [65, 51] width 108 height 16
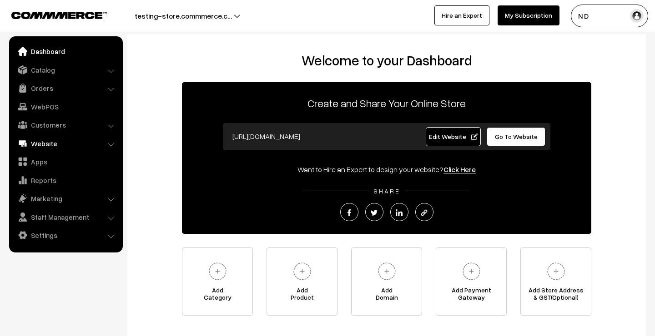
click at [66, 143] on link "Website" at bounding box center [65, 143] width 108 height 16
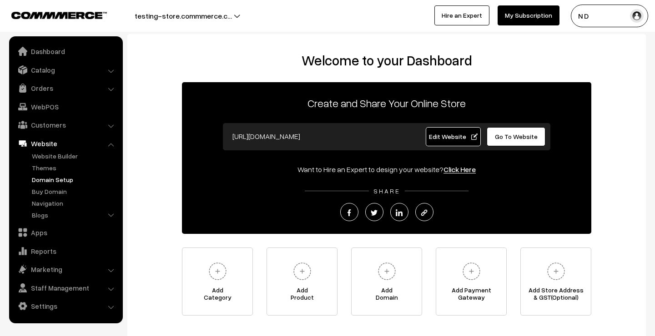
click at [57, 180] on link "Domain Setup" at bounding box center [75, 180] width 90 height 10
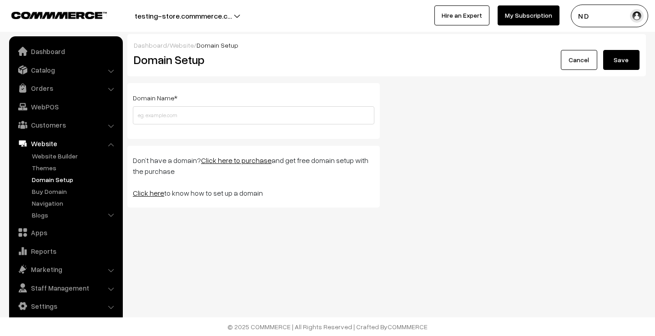
drag, startPoint x: 261, startPoint y: 194, endPoint x: 130, endPoint y: 196, distance: 130.0
click at [130, 196] on div "Don’t have a domain? Click here to purchase and get free domain setup with the …" at bounding box center [253, 177] width 252 height 62
click at [190, 193] on p "Click here to know how to set up a domain" at bounding box center [253, 193] width 241 height 11
click at [48, 51] on link "Dashboard" at bounding box center [65, 51] width 108 height 16
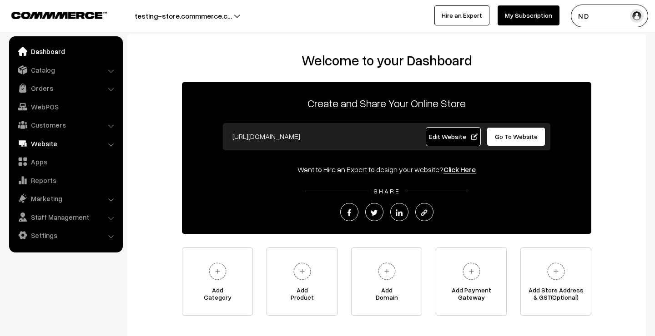
click at [79, 145] on link "Website" at bounding box center [65, 143] width 108 height 16
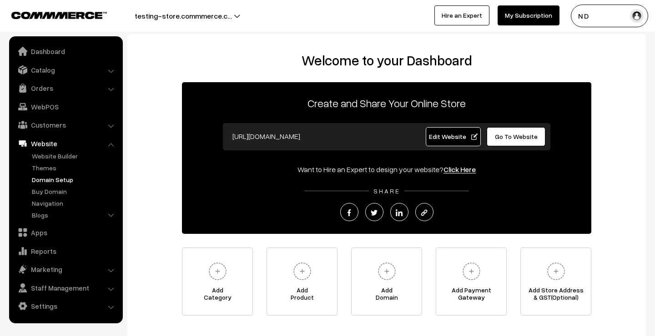
click at [63, 178] on link "Domain Setup" at bounding box center [75, 180] width 90 height 10
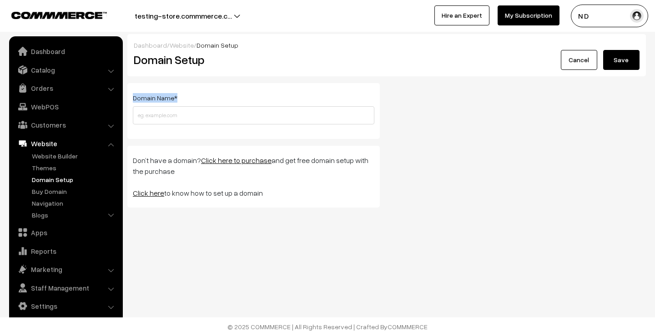
drag, startPoint x: 133, startPoint y: 96, endPoint x: 181, endPoint y: 97, distance: 47.7
click at [181, 97] on div "Domain Name * Please enter a valid domain name !" at bounding box center [253, 108] width 241 height 32
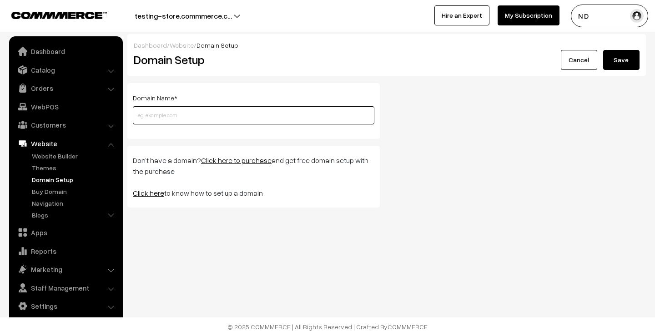
click at [175, 119] on input "text" at bounding box center [253, 115] width 241 height 18
paste input "[DOMAIN_NAME]"
type input "[DOMAIN_NAME]"
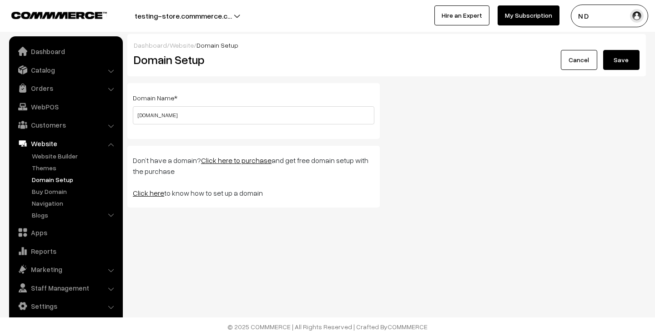
click at [631, 64] on button "Save" at bounding box center [621, 60] width 36 height 20
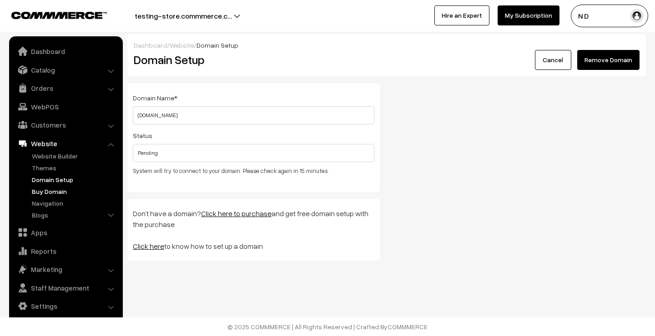
click at [46, 190] on link "Buy Domain" at bounding box center [75, 192] width 90 height 10
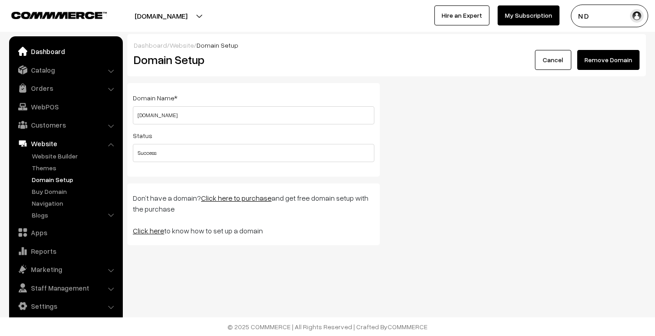
click at [70, 51] on link "Dashboard" at bounding box center [65, 51] width 108 height 16
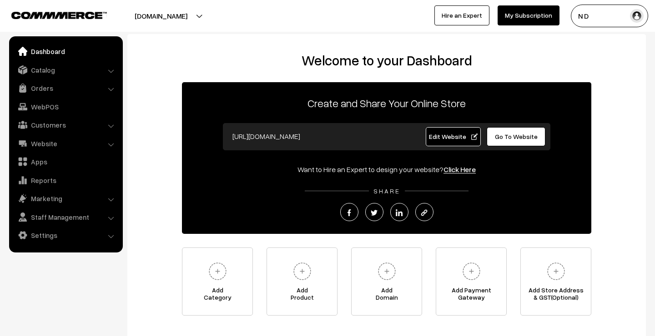
drag, startPoint x: 297, startPoint y: 139, endPoint x: 228, endPoint y: 137, distance: 69.6
click at [228, 137] on input "https://ashstore.in" at bounding box center [318, 136] width 180 height 18
click at [222, 170] on div "Want to Hire an Expert to design your website? Click Here" at bounding box center [386, 169] width 409 height 11
click at [517, 137] on span "Go To Website" at bounding box center [516, 137] width 43 height 8
click at [68, 144] on link "Website" at bounding box center [65, 143] width 108 height 16
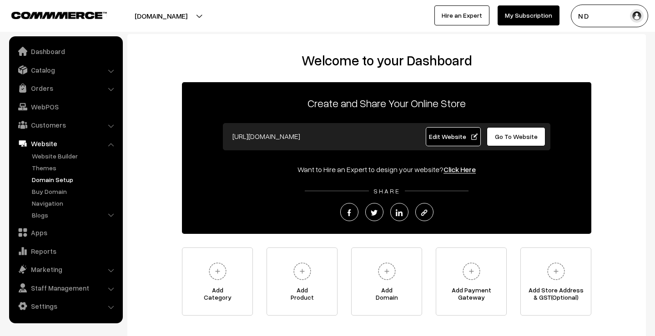
click at [53, 181] on link "Domain Setup" at bounding box center [75, 180] width 90 height 10
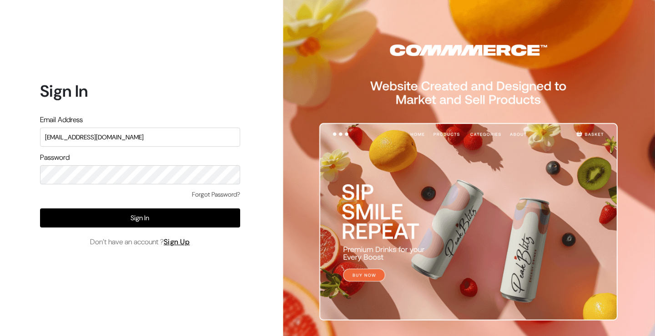
type input "[EMAIL_ADDRESS][DOMAIN_NAME]"
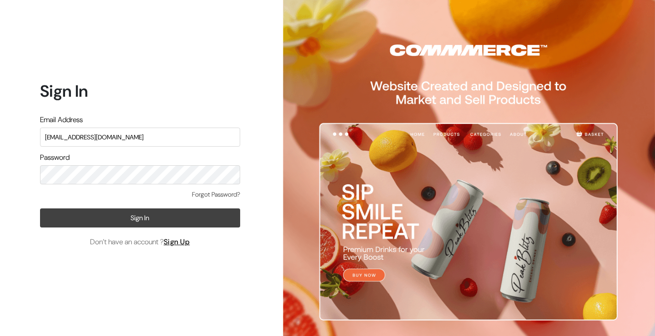
click at [173, 216] on button "Sign In" at bounding box center [140, 218] width 200 height 19
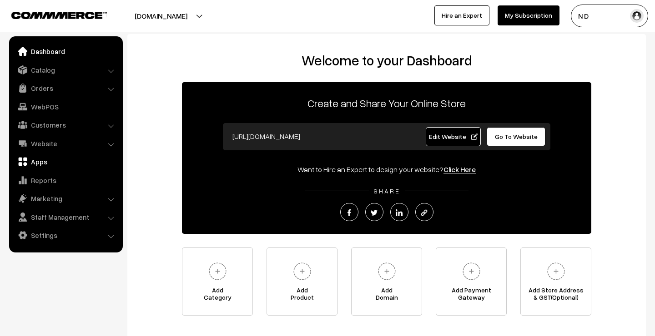
click at [40, 160] on link "Apps" at bounding box center [65, 162] width 108 height 16
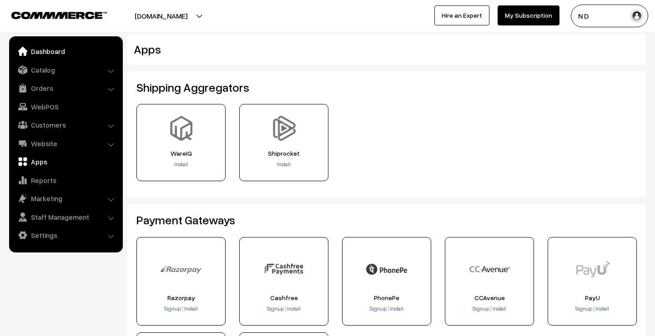
click at [55, 46] on link "Dashboard" at bounding box center [65, 51] width 108 height 16
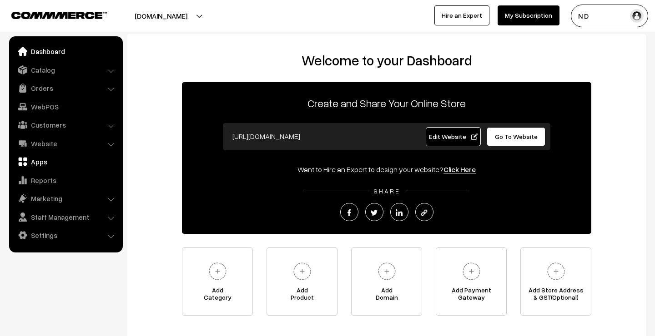
click at [45, 161] on link "Apps" at bounding box center [65, 162] width 108 height 16
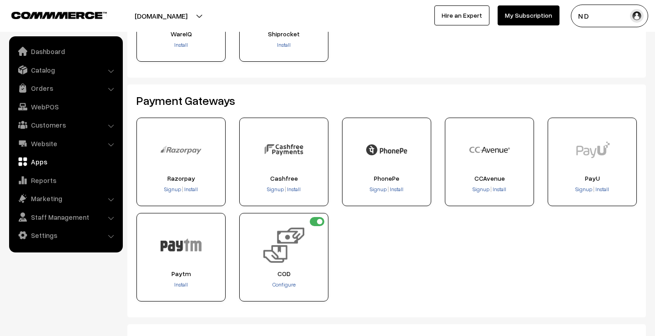
scroll to position [142, 0]
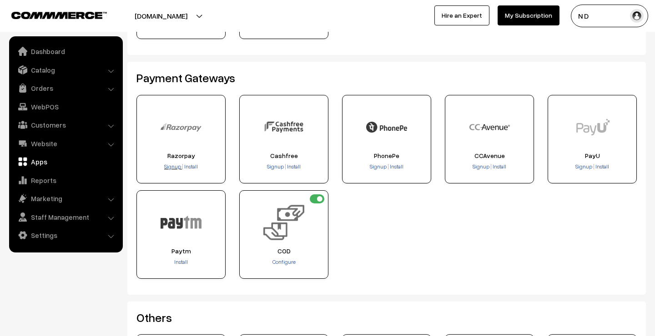
click at [174, 168] on span "Signup" at bounding box center [172, 166] width 17 height 7
click at [171, 167] on span "Signup" at bounding box center [172, 166] width 17 height 7
click at [191, 165] on span "Install" at bounding box center [191, 166] width 14 height 7
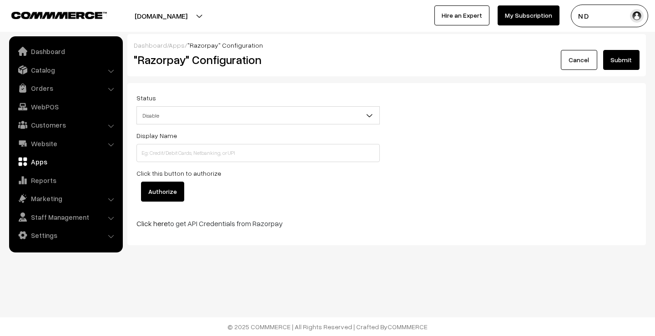
click at [177, 191] on input "Authorize" at bounding box center [162, 192] width 43 height 20
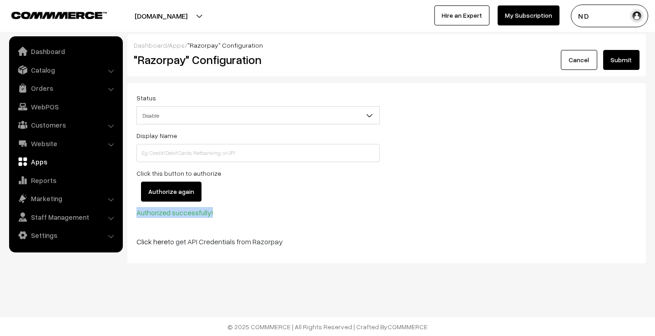
drag, startPoint x: 136, startPoint y: 215, endPoint x: 217, endPoint y: 214, distance: 81.4
click at [217, 214] on div "Status Enable Disable Disable Display Name Click this button to authorize Autho…" at bounding box center [258, 173] width 257 height 162
click at [230, 213] on p "Authorized successfully!" at bounding box center [257, 212] width 243 height 11
click at [243, 153] on input at bounding box center [257, 153] width 243 height 18
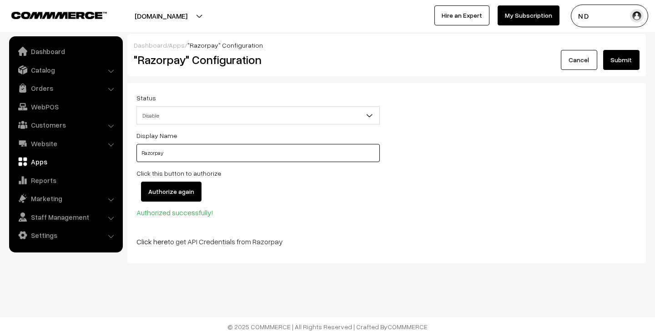
type input "Razorpay"
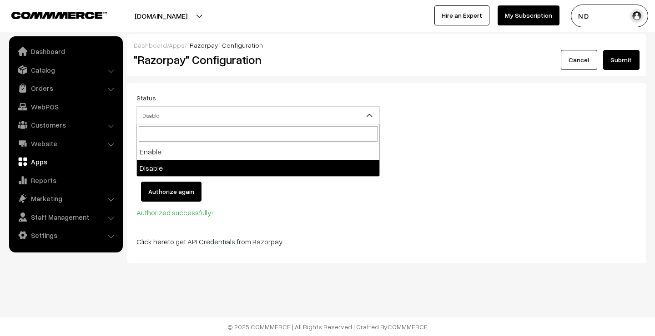
click at [217, 112] on span "Disable" at bounding box center [258, 116] width 242 height 16
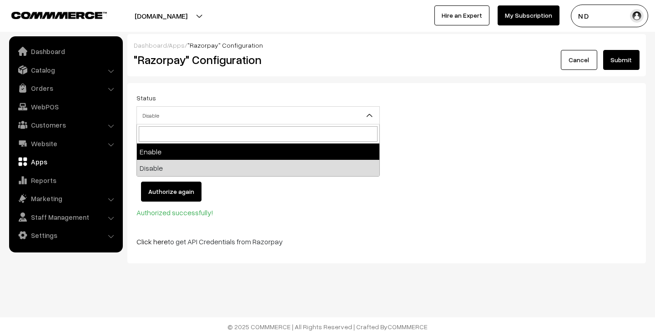
select select "1"
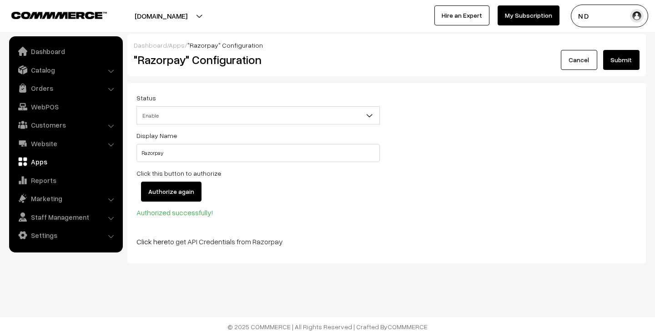
click at [263, 193] on div "Authorize again" at bounding box center [257, 192] width 243 height 20
click at [172, 156] on input "Razorpay" at bounding box center [257, 153] width 243 height 18
click at [616, 61] on button "Submit" at bounding box center [621, 60] width 36 height 20
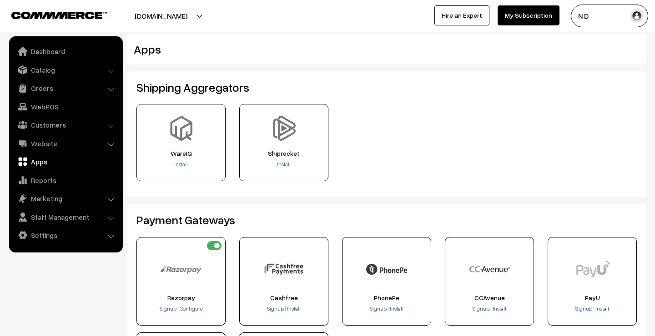
click at [178, 15] on button "[DOMAIN_NAME]" at bounding box center [161, 16] width 116 height 23
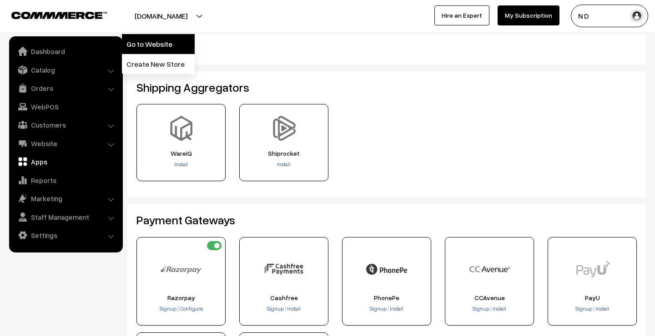
click at [166, 42] on link "Go to Website" at bounding box center [158, 44] width 73 height 20
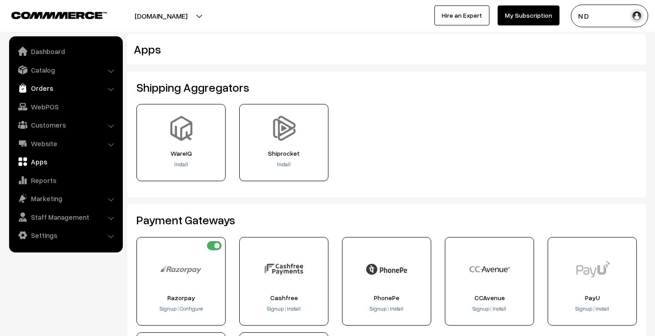
click at [90, 85] on link "Orders" at bounding box center [65, 88] width 108 height 16
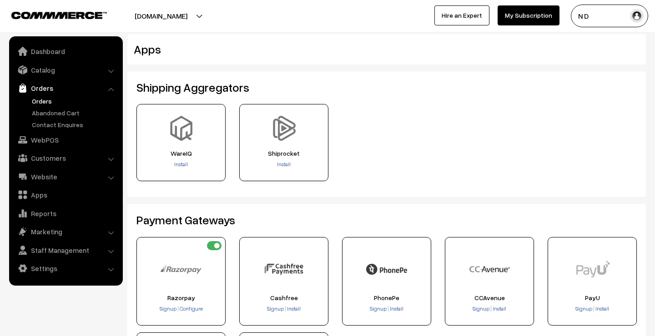
click at [70, 101] on link "Orders" at bounding box center [75, 101] width 90 height 10
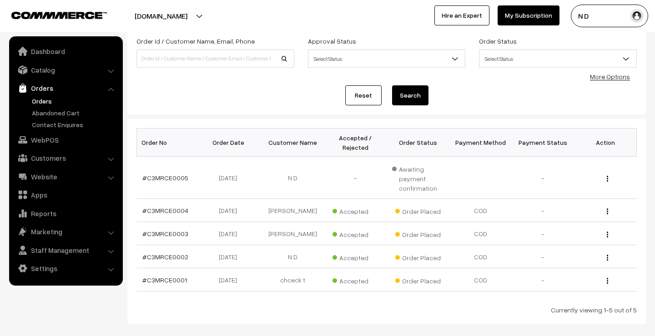
scroll to position [76, 0]
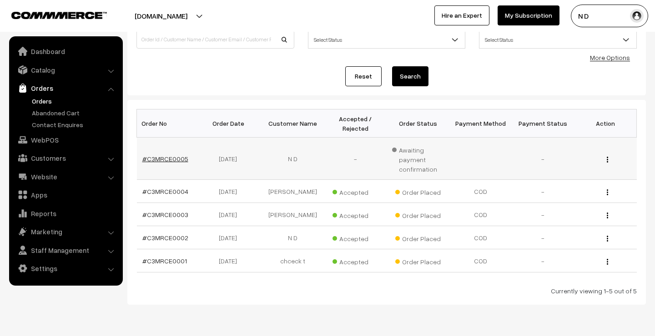
click at [154, 162] on link "#C3MRCE0005" at bounding box center [165, 159] width 46 height 8
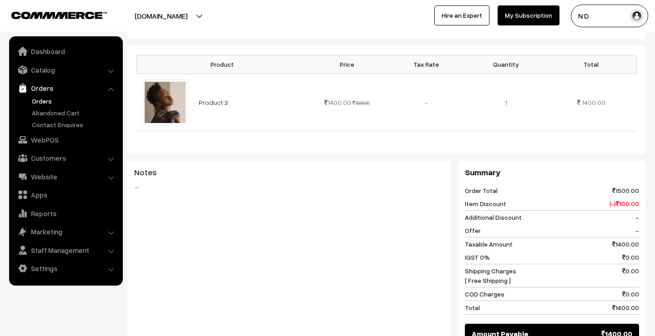
scroll to position [61, 0]
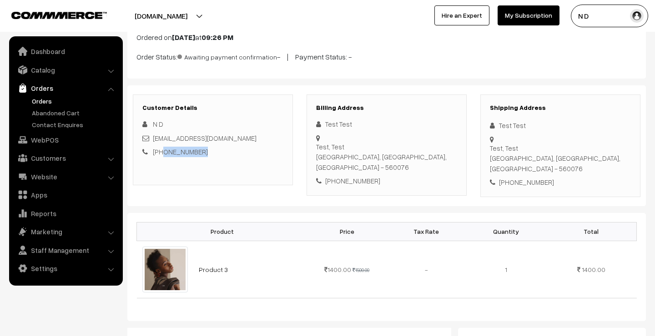
drag, startPoint x: 203, startPoint y: 151, endPoint x: 162, endPoint y: 151, distance: 41.4
click at [162, 151] on div "+91 9876543211" at bounding box center [212, 152] width 141 height 10
click at [279, 200] on div "Dashboard / orders / View Order View Order (# C3MRCE0005) Go Back Ordered on Oc…" at bounding box center [386, 246] width 518 height 546
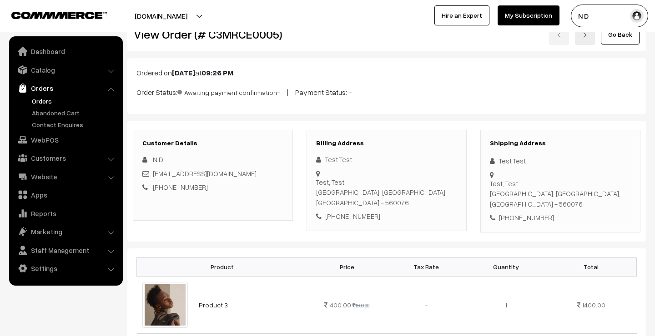
scroll to position [8, 0]
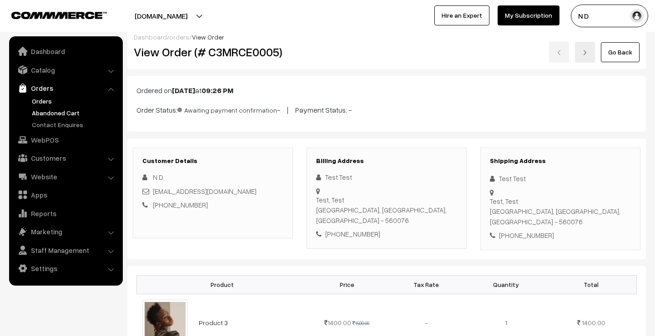
click at [73, 113] on link "Abandoned Cart" at bounding box center [75, 113] width 90 height 10
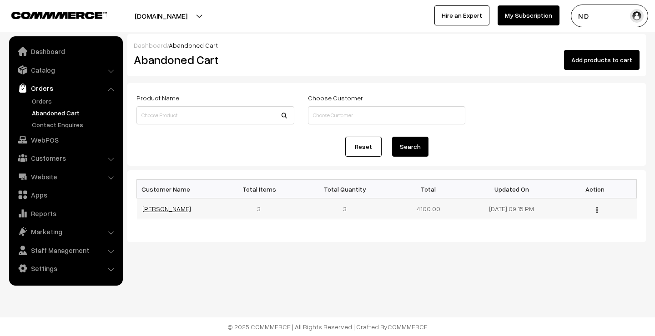
click at [168, 207] on link "suraj pethe" at bounding box center [166, 209] width 49 height 8
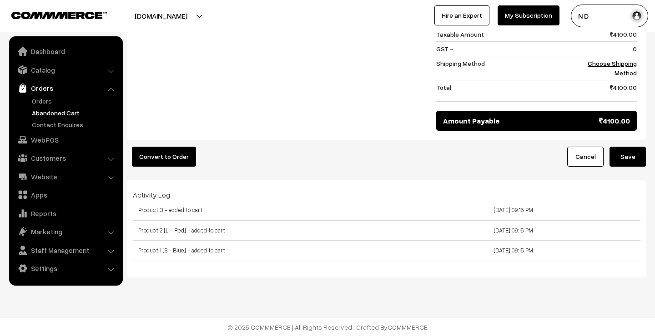
scroll to position [509, 0]
click at [188, 90] on div at bounding box center [280, 57] width 300 height 147
